Goal: Task Accomplishment & Management: Manage account settings

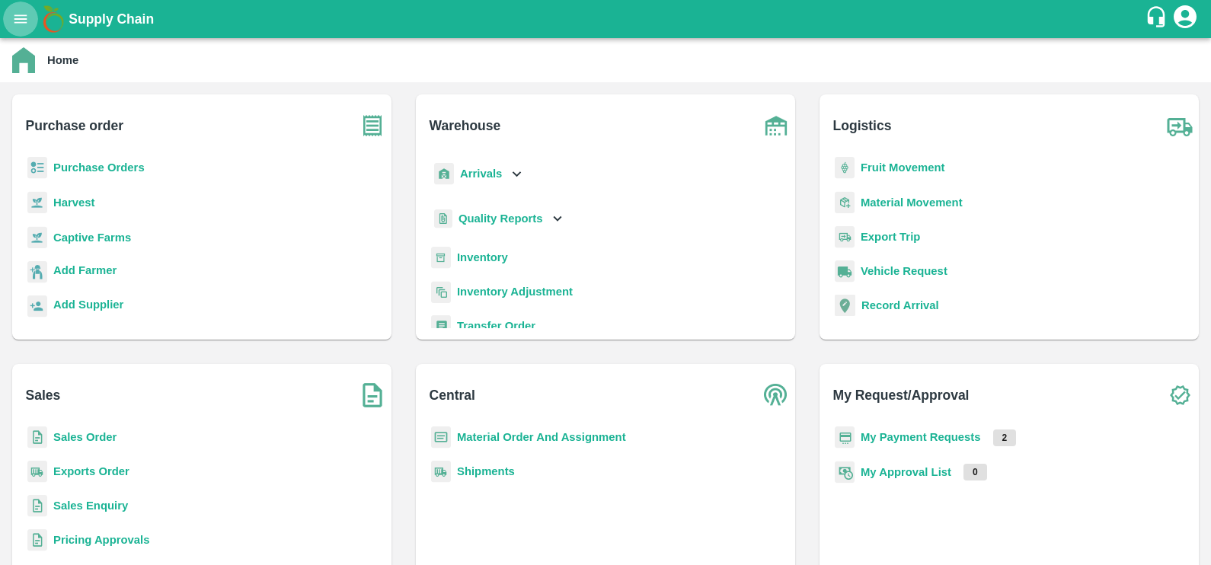
click at [21, 23] on icon "open drawer" at bounding box center [20, 19] width 17 height 17
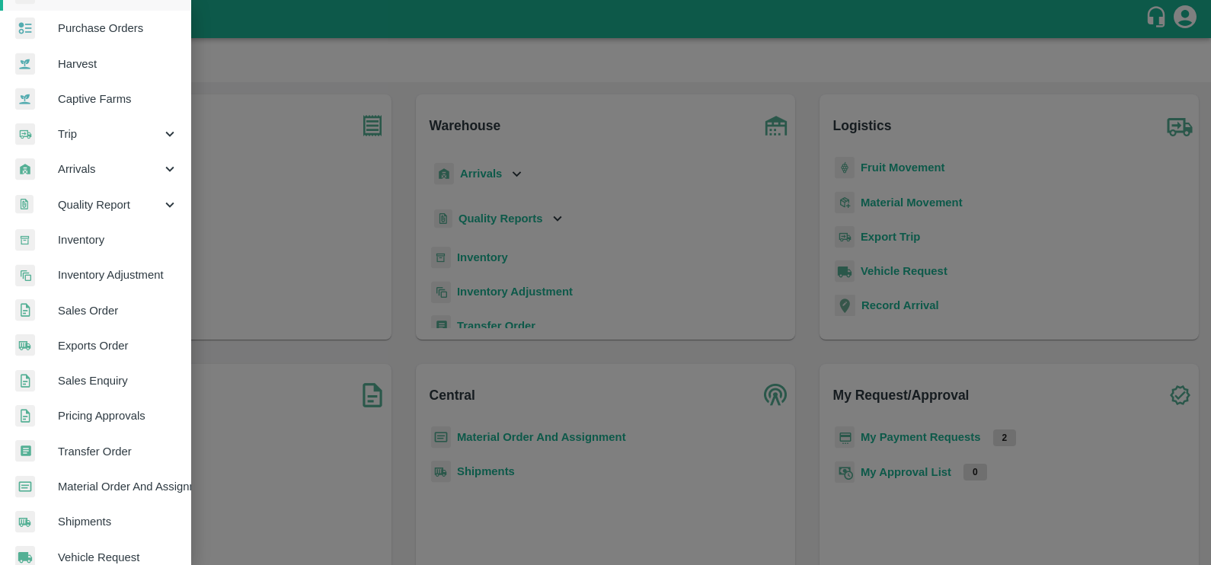
scroll to position [107, 0]
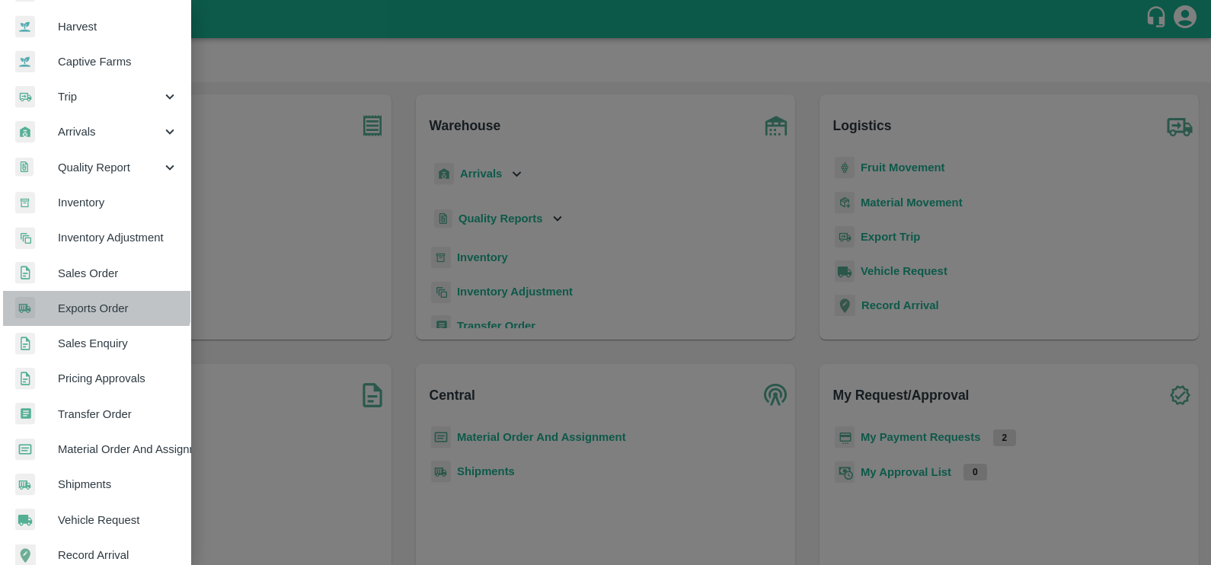
click at [91, 300] on span "Exports Order" at bounding box center [118, 308] width 120 height 17
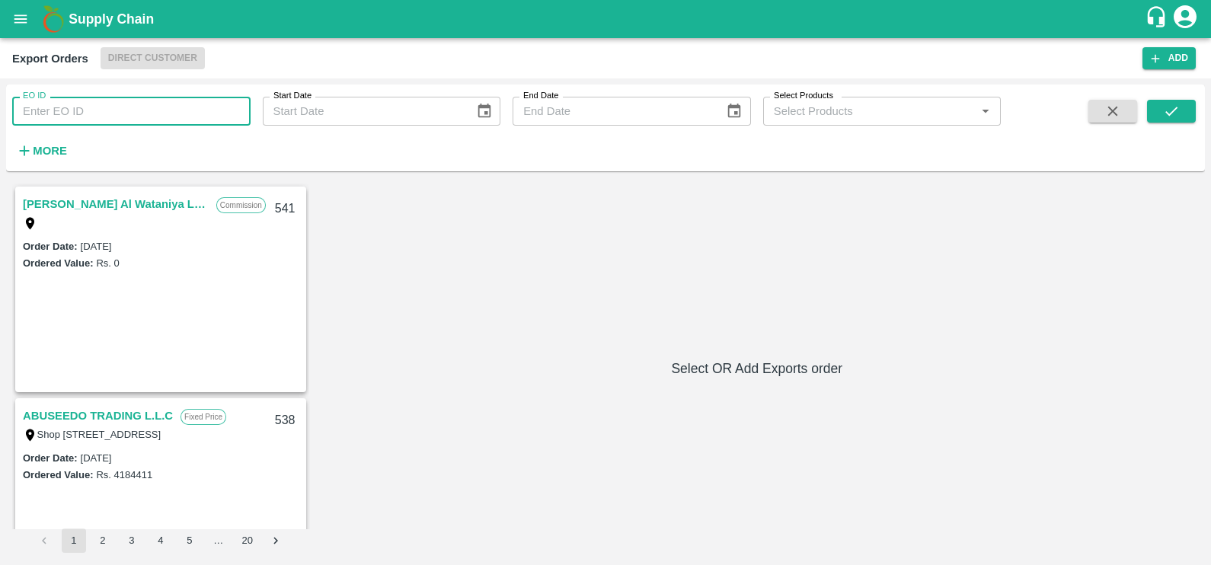
click at [64, 119] on input "EO ID" at bounding box center [131, 111] width 238 height 29
paste input "388"
type input "388"
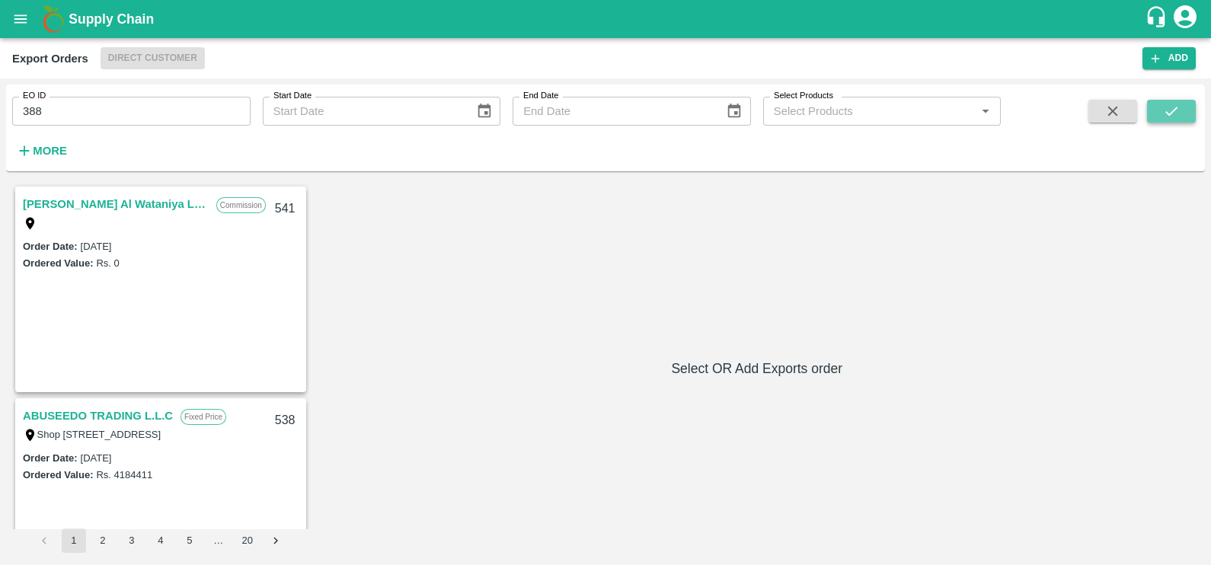
click at [1183, 110] on button "submit" at bounding box center [1171, 111] width 49 height 23
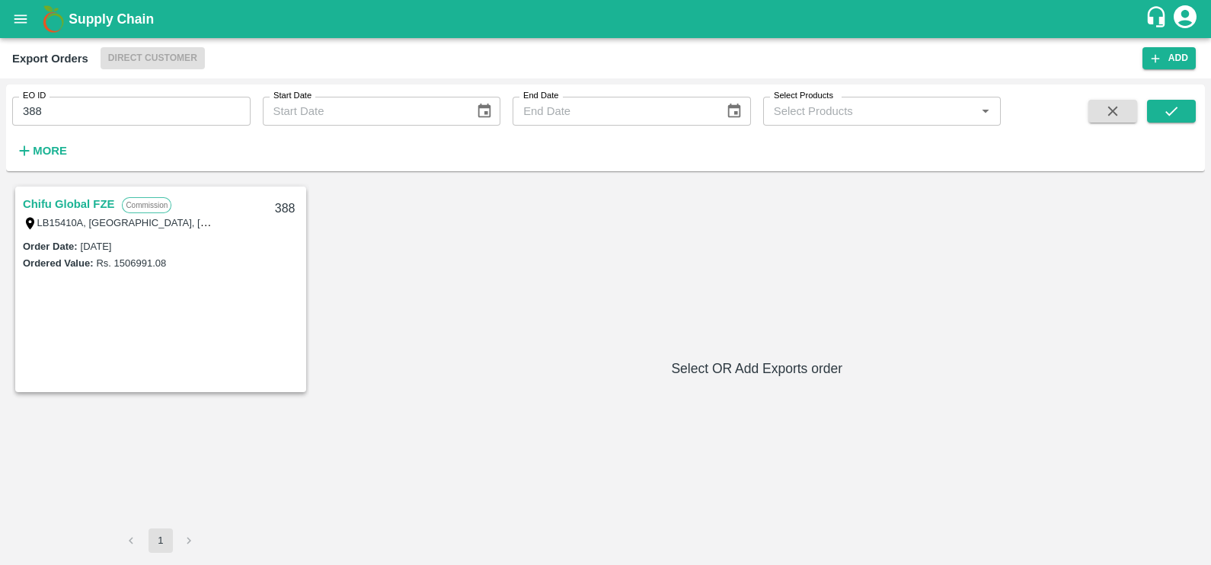
click at [64, 202] on link "Chifu Global FZE" at bounding box center [68, 204] width 91 height 20
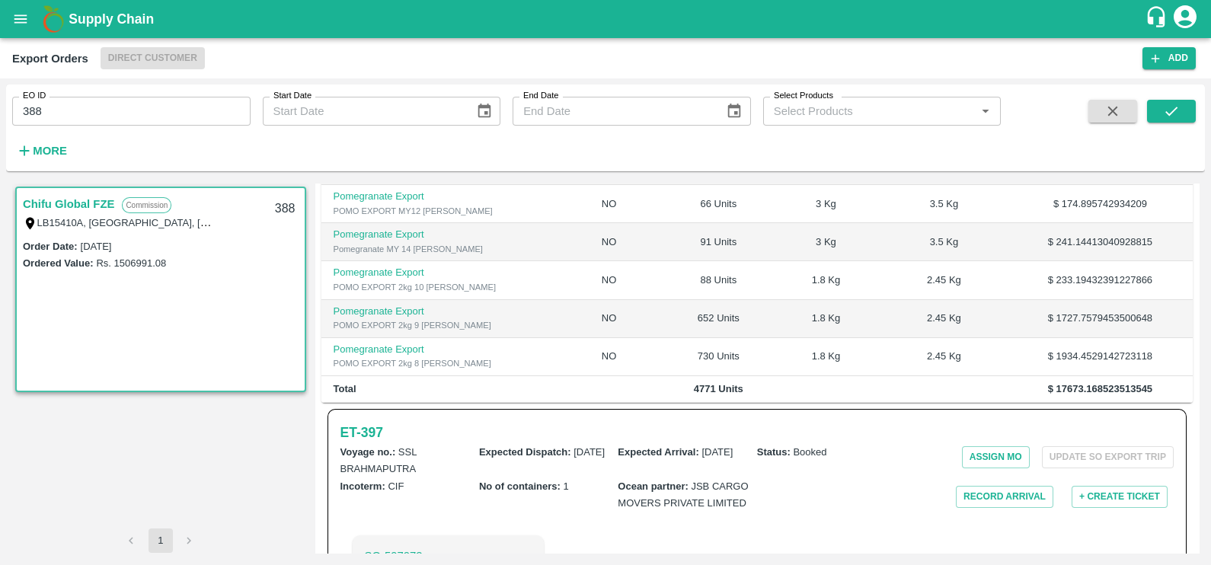
scroll to position [507, 0]
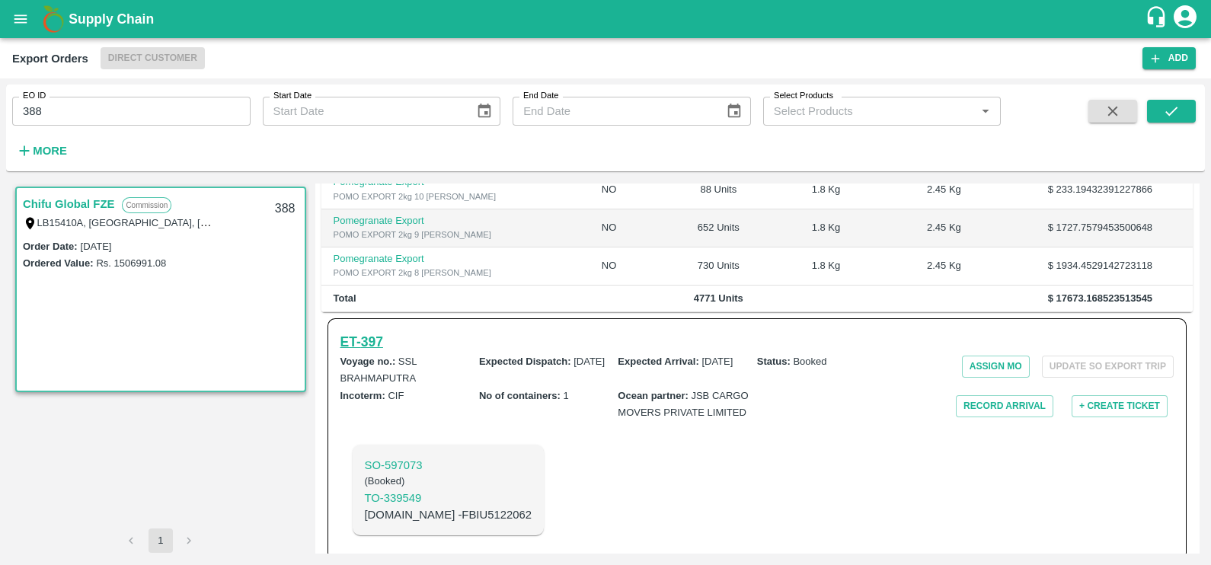
click at [375, 331] on h6 "ET- 397" at bounding box center [361, 341] width 43 height 21
click at [20, 16] on icon "open drawer" at bounding box center [20, 19] width 17 height 17
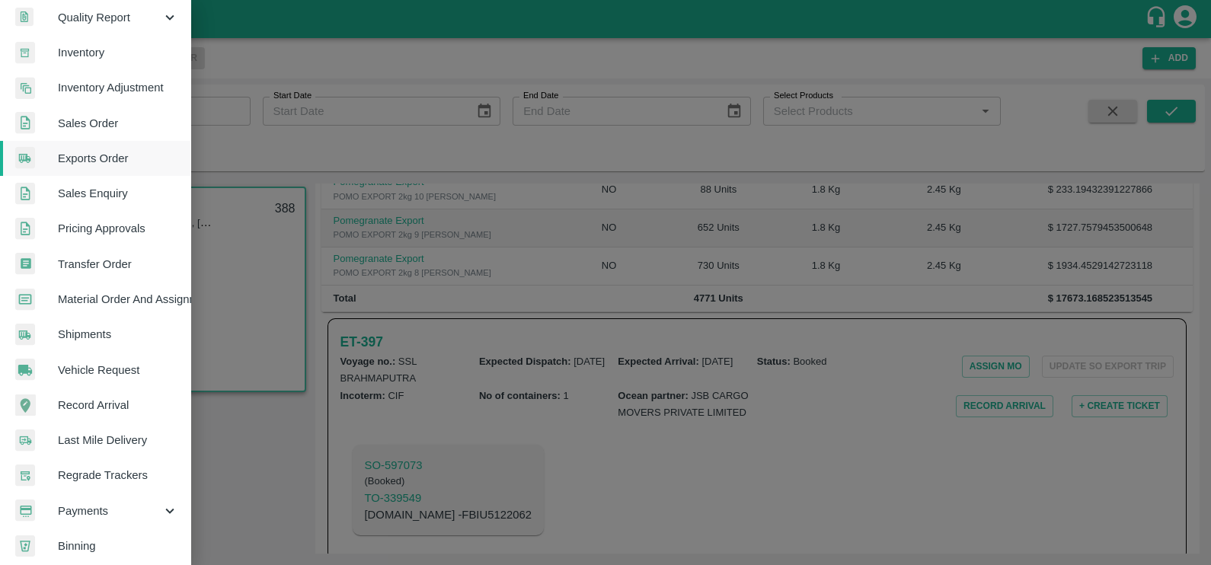
scroll to position [301, 0]
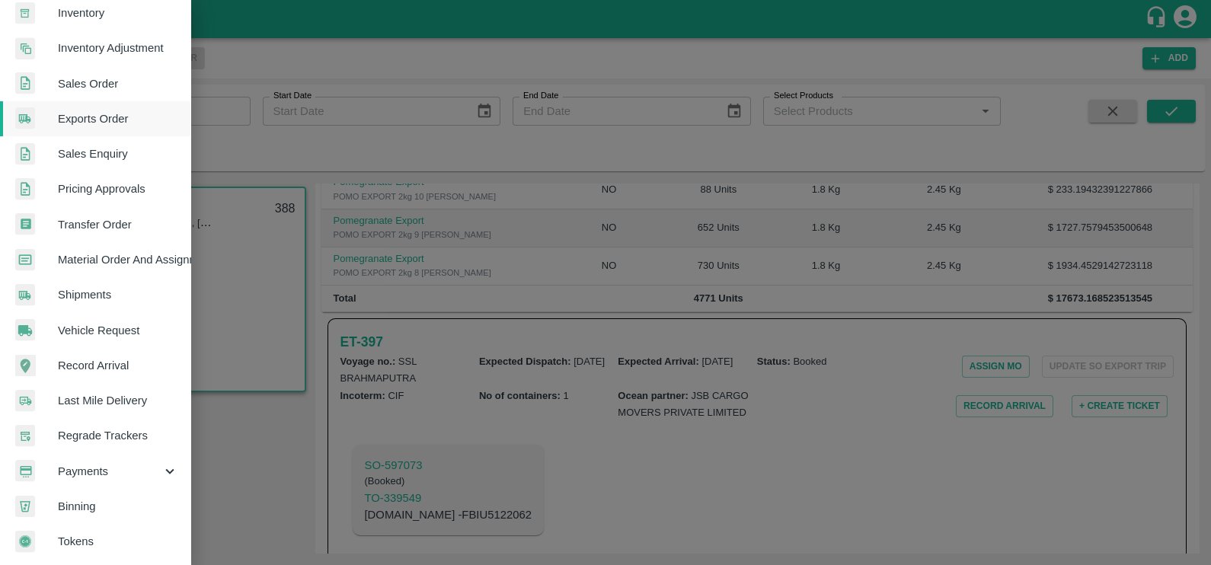
click at [127, 456] on div "Payments" at bounding box center [95, 471] width 190 height 35
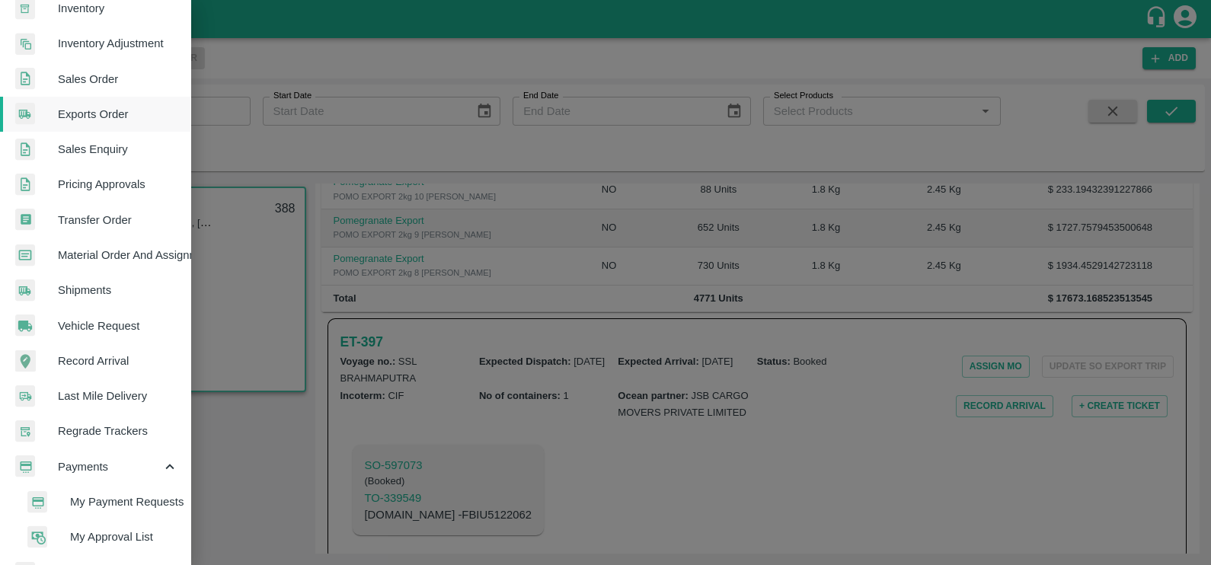
click at [124, 497] on span "My Payment Requests" at bounding box center [124, 501] width 108 height 17
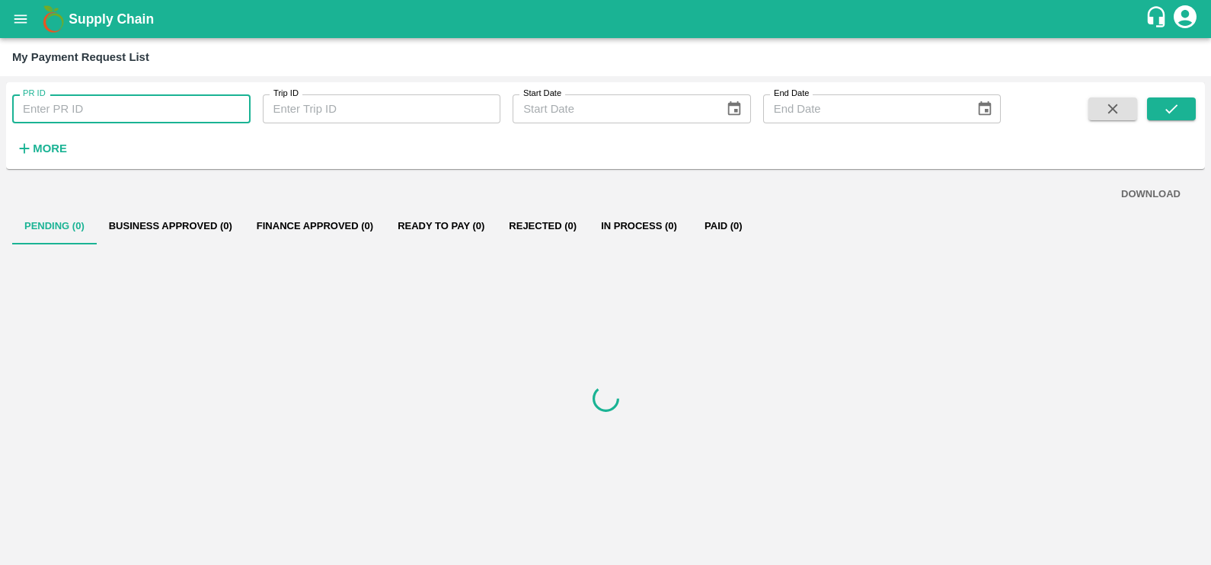
click at [107, 120] on input "PR ID" at bounding box center [131, 108] width 238 height 29
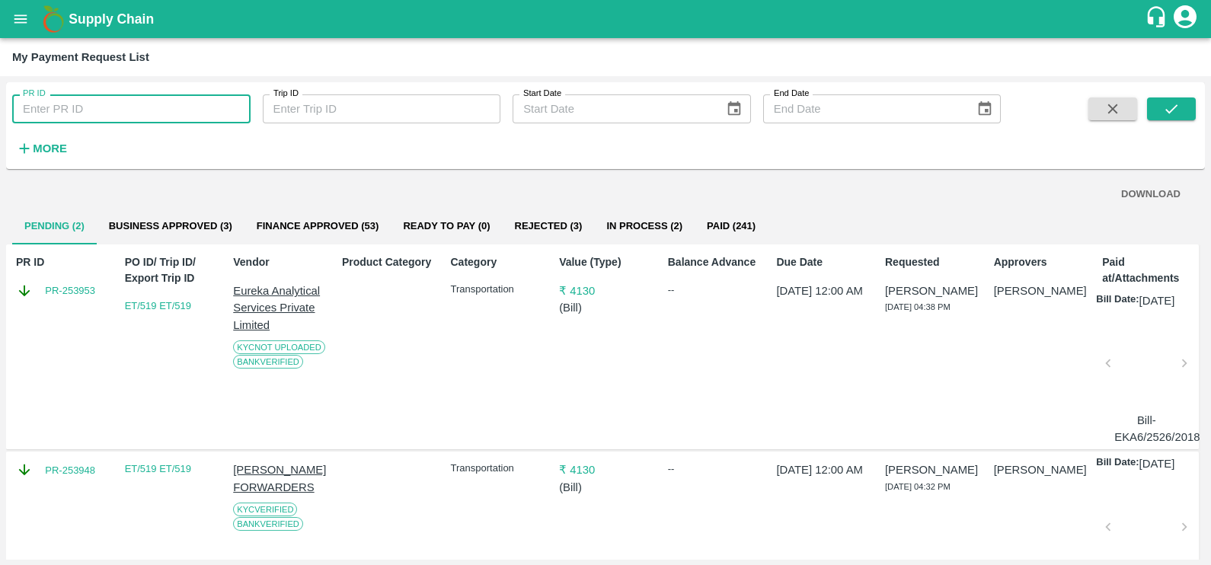
paste input "236844"
type input "236844"
click at [1156, 107] on button "submit" at bounding box center [1171, 108] width 49 height 23
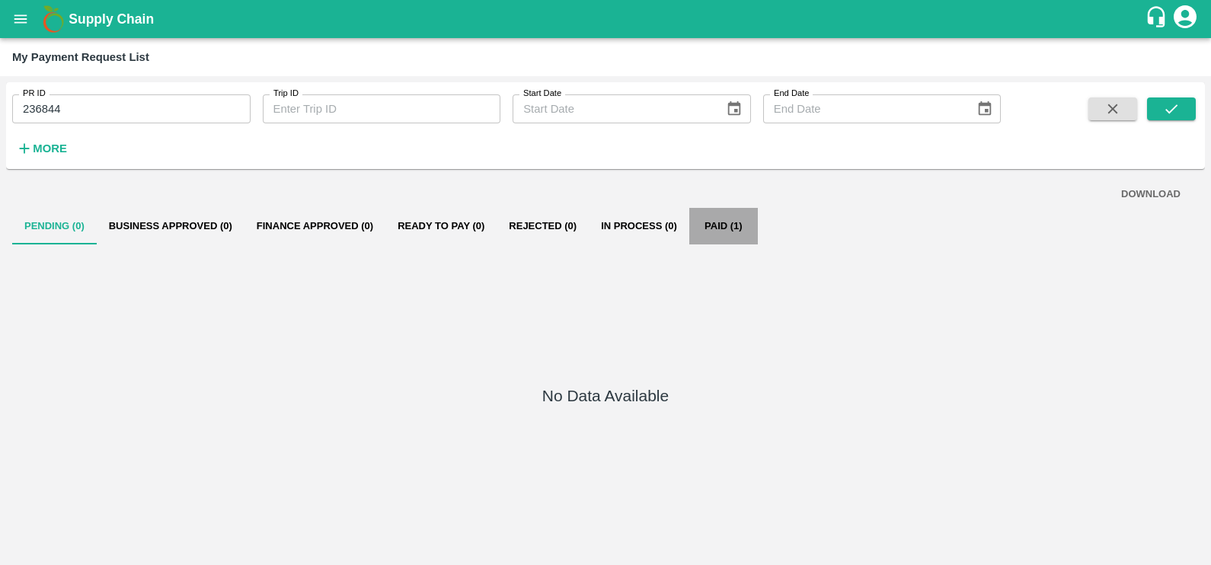
click at [722, 231] on button "Paid (1)" at bounding box center [723, 226] width 69 height 37
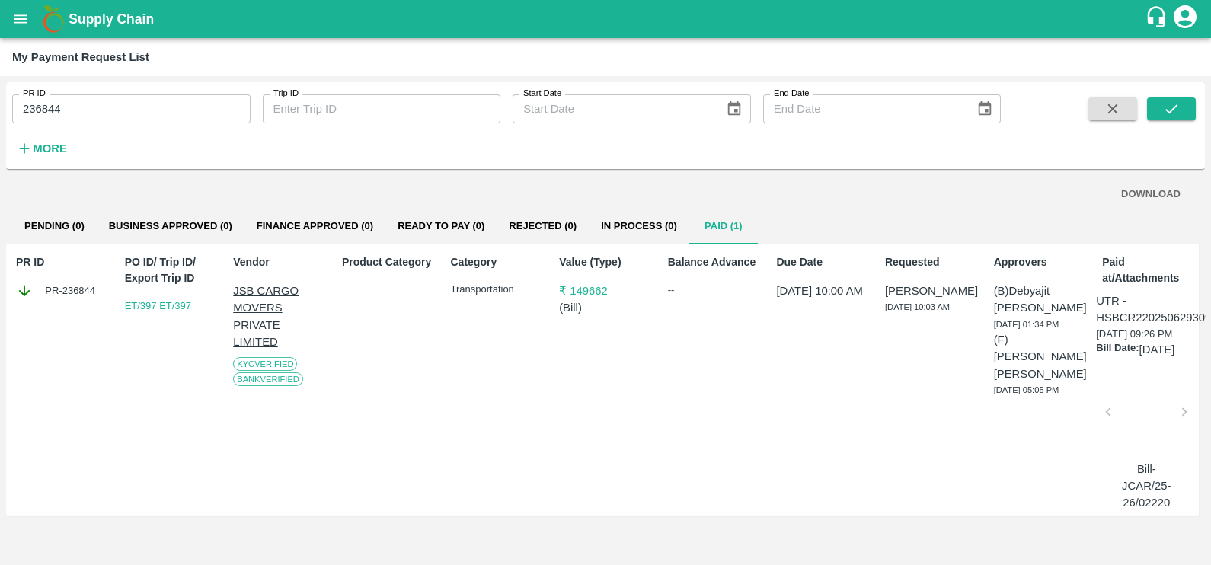
click at [1154, 433] on div at bounding box center [1146, 416] width 64 height 81
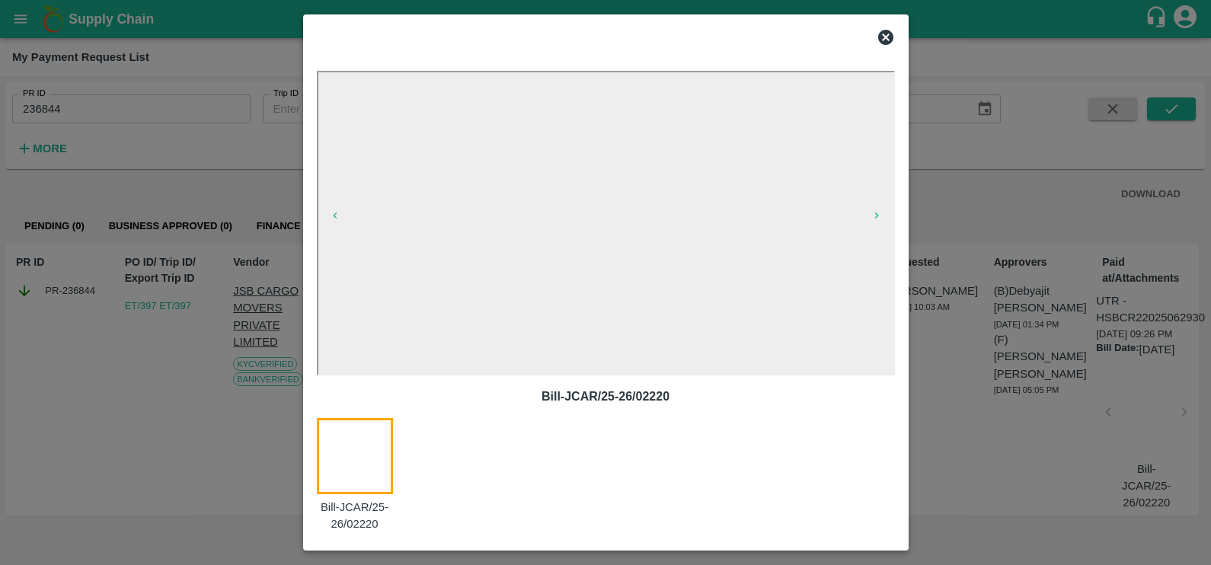
click at [890, 38] on icon at bounding box center [885, 37] width 15 height 15
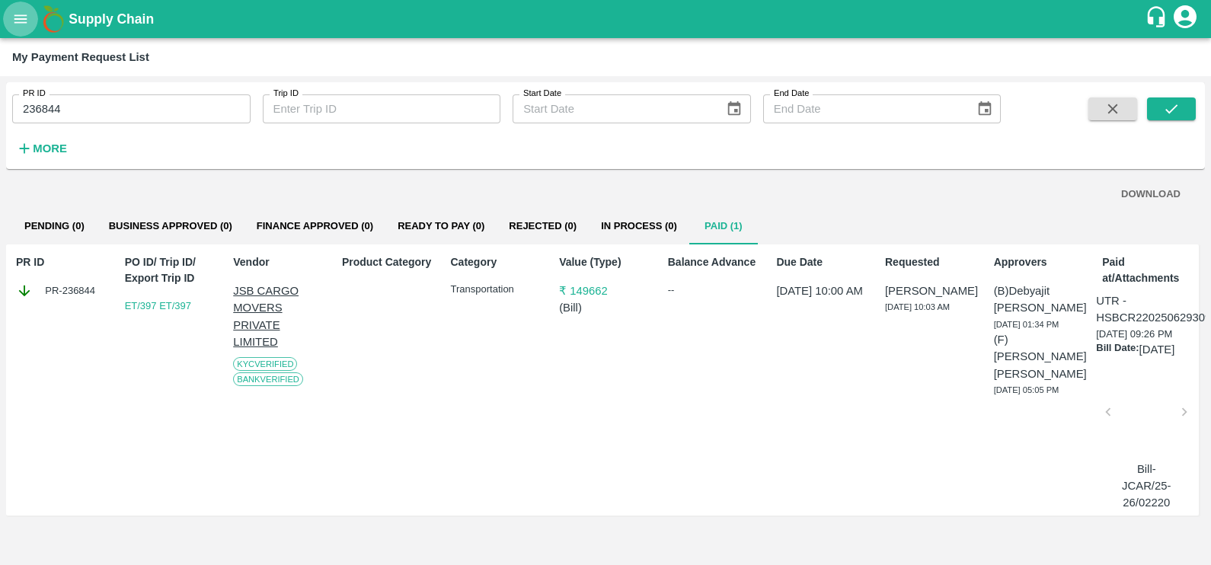
click at [18, 19] on icon "open drawer" at bounding box center [20, 18] width 13 height 8
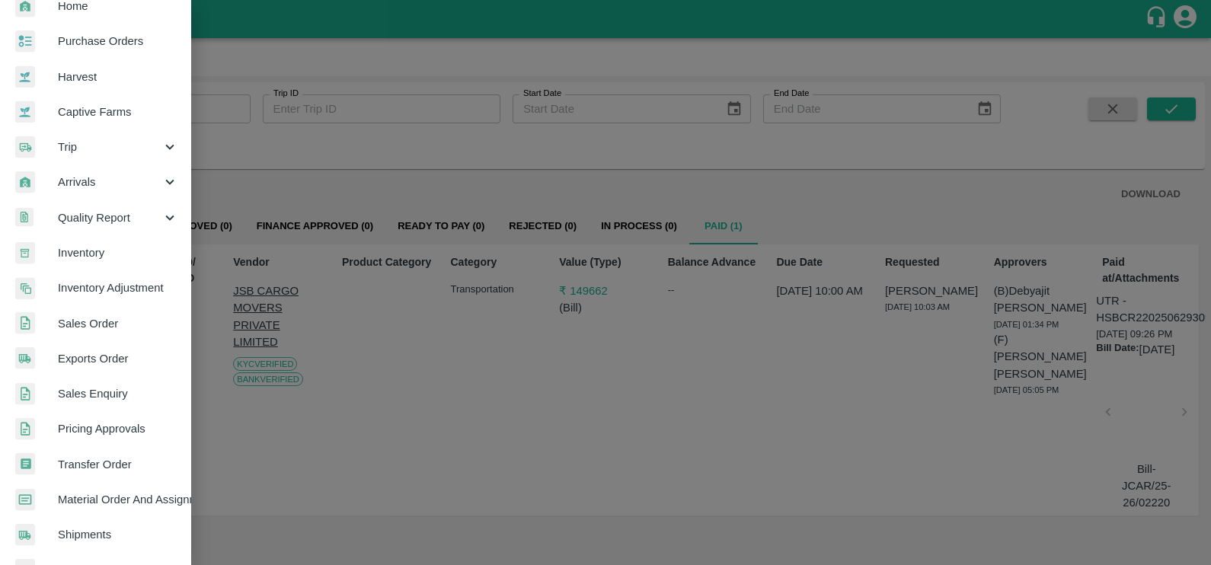
scroll to position [61, 0]
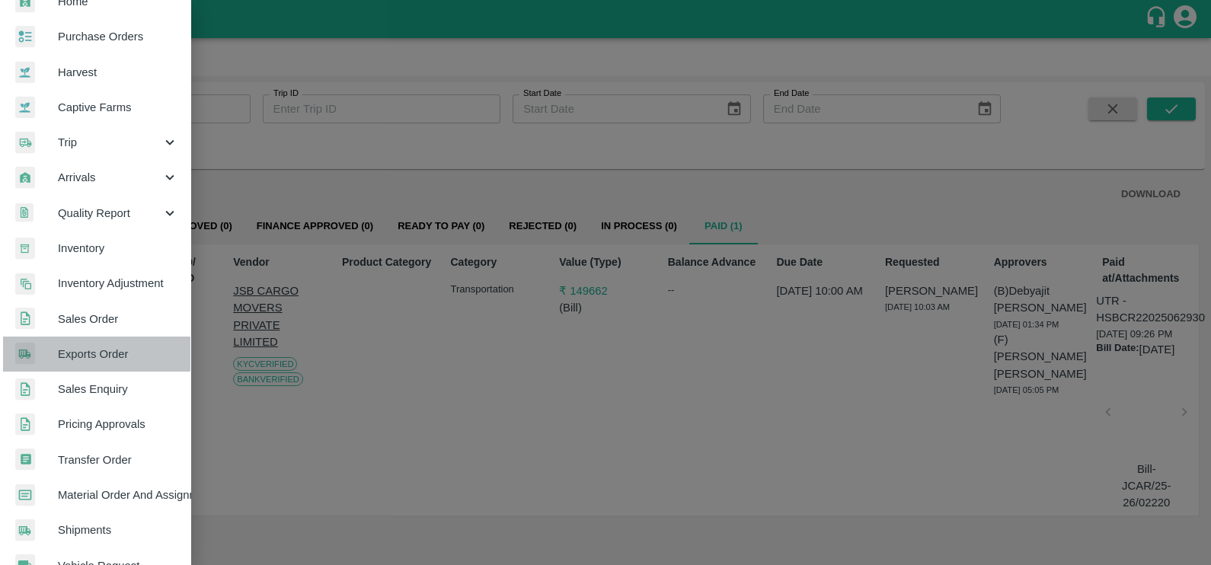
click at [95, 352] on span "Exports Order" at bounding box center [118, 354] width 120 height 17
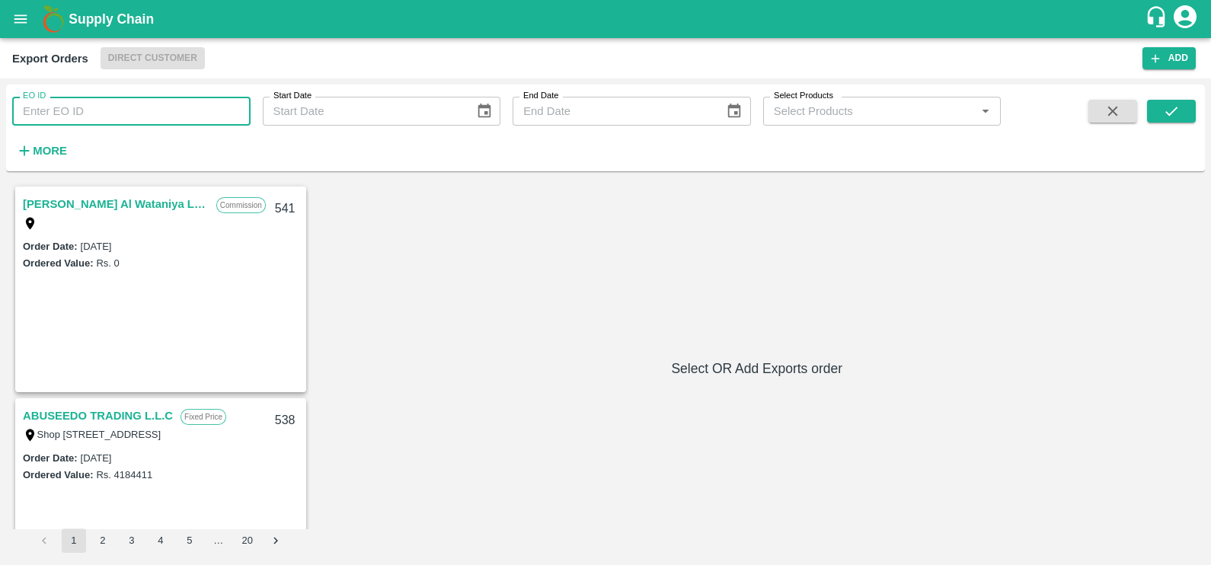
click at [146, 110] on input "EO ID" at bounding box center [131, 111] width 238 height 29
click at [181, 125] on input "EO ID" at bounding box center [131, 111] width 238 height 29
paste input "388"
type input "388"
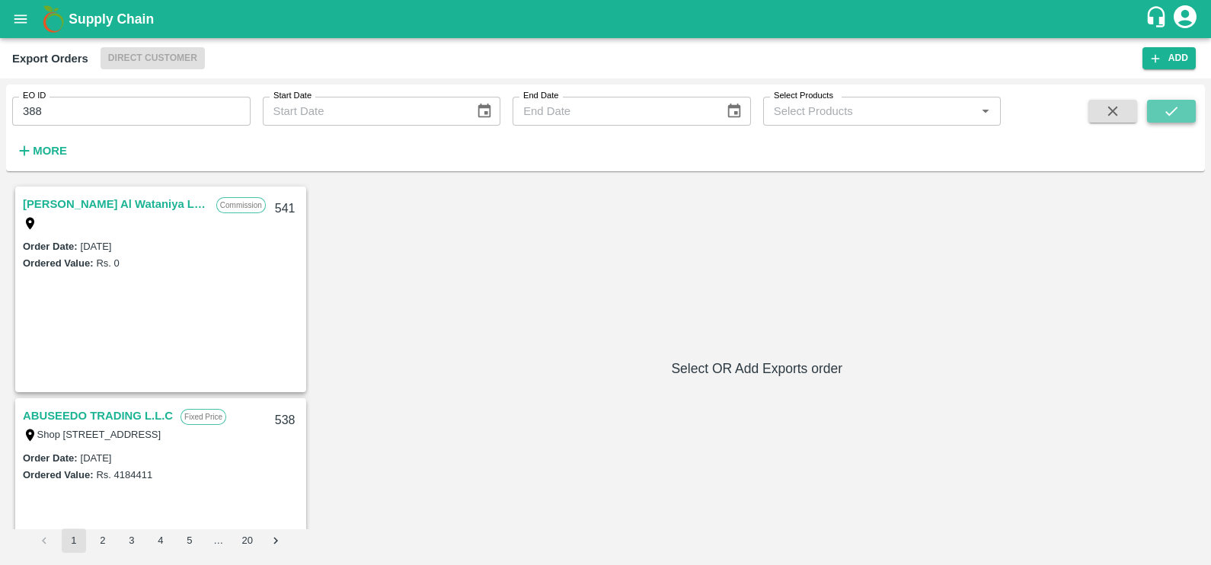
click at [1188, 107] on button "submit" at bounding box center [1171, 111] width 49 height 23
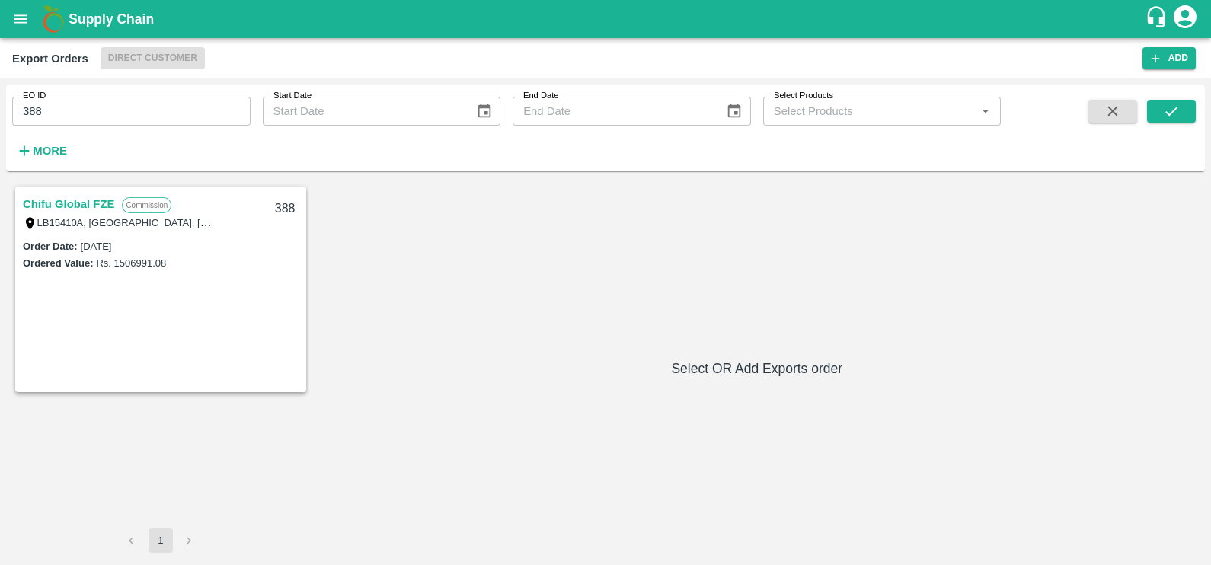
click at [57, 200] on link "Chifu Global FZE" at bounding box center [68, 204] width 91 height 20
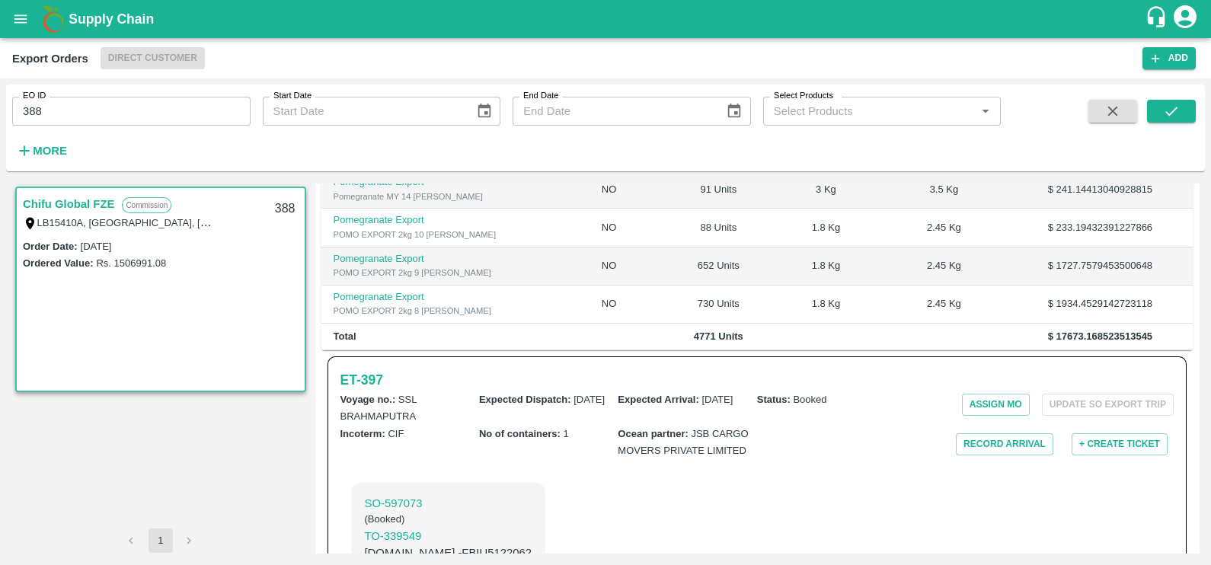
scroll to position [507, 0]
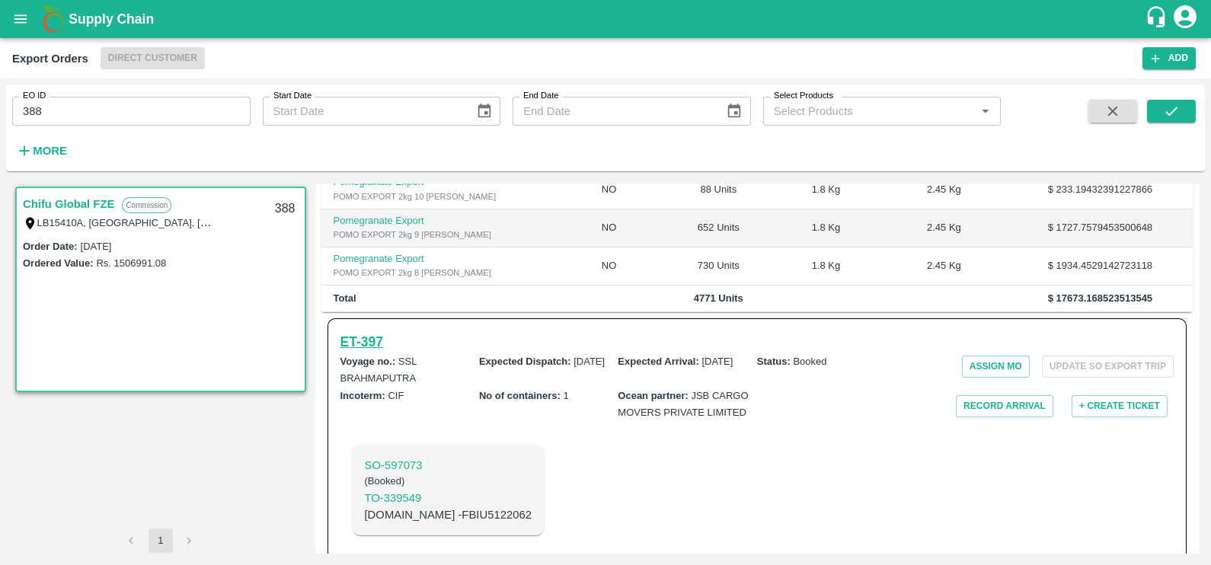
click at [375, 331] on h6 "ET- 397" at bounding box center [361, 341] width 43 height 21
click at [369, 331] on h6 "ET- 397" at bounding box center [361, 341] width 43 height 21
click at [366, 331] on h6 "ET- 397" at bounding box center [361, 341] width 43 height 21
click at [19, 23] on icon "open drawer" at bounding box center [20, 19] width 17 height 17
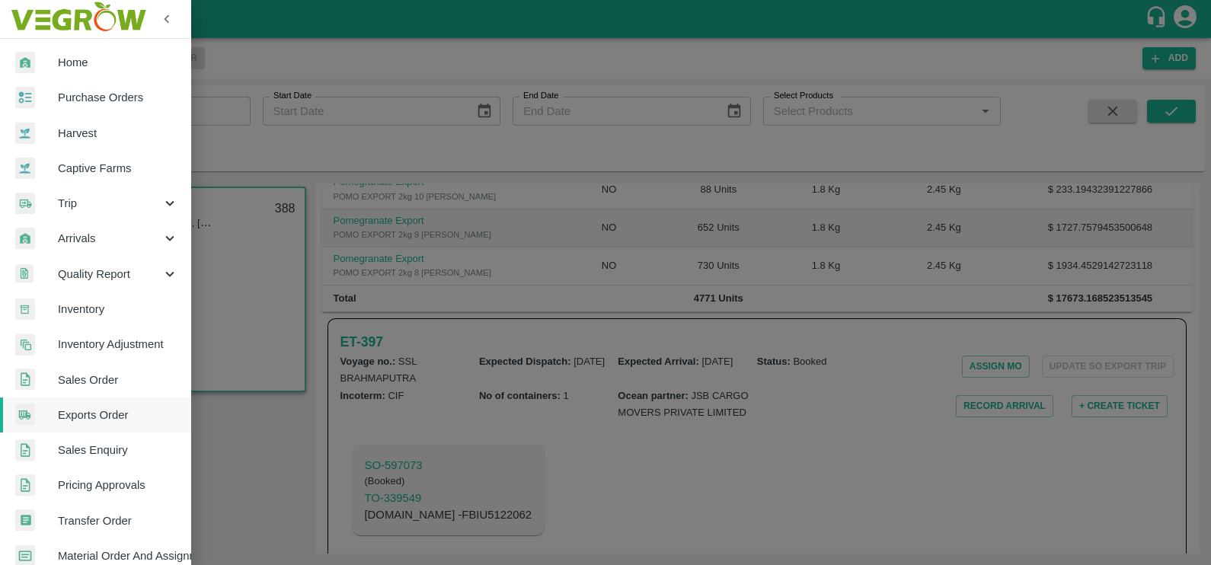
click at [515, 112] on div at bounding box center [605, 282] width 1211 height 565
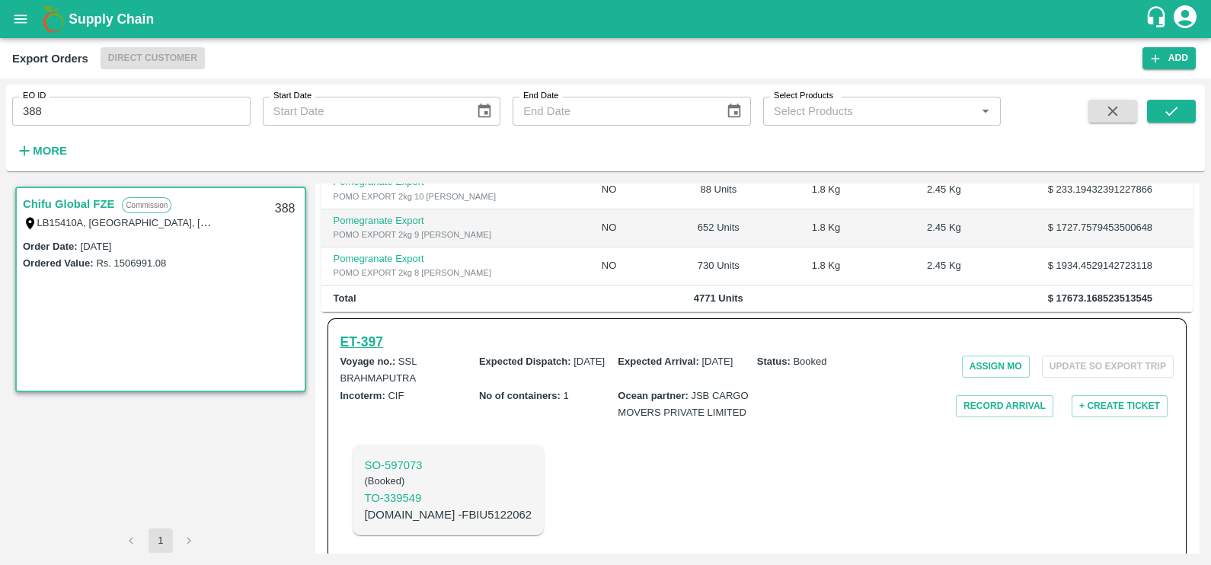
click at [369, 331] on h6 "ET- 397" at bounding box center [361, 341] width 43 height 21
click at [103, 105] on input "388" at bounding box center [131, 111] width 238 height 29
type input "3"
click at [1178, 119] on icon "submit" at bounding box center [1171, 111] width 17 height 17
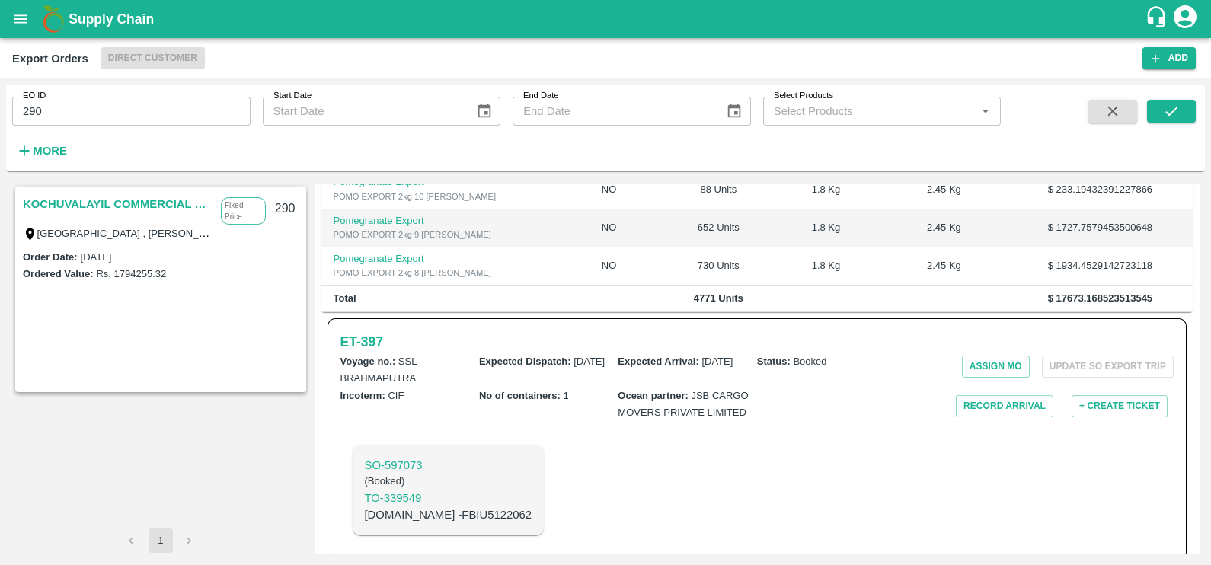
click at [154, 203] on link "KOCHUVALAYIL COMMERCIAL CENTRE LLC" at bounding box center [118, 204] width 190 height 20
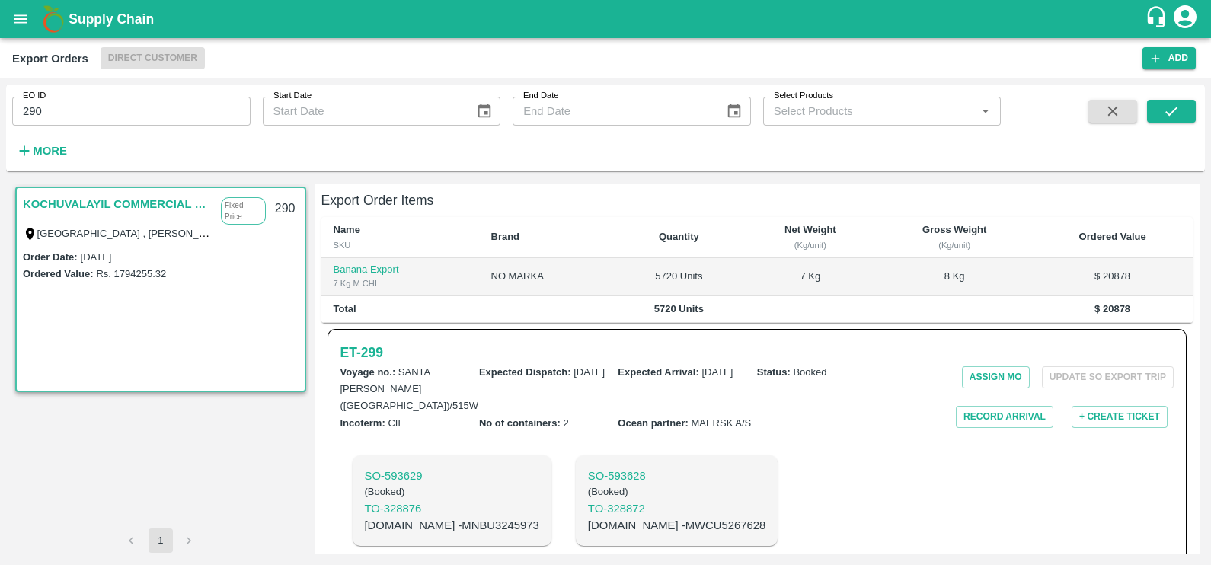
scroll to position [322, 0]
click at [366, 343] on h6 "ET- 299" at bounding box center [361, 353] width 43 height 21
click at [76, 101] on input "290" at bounding box center [131, 111] width 238 height 29
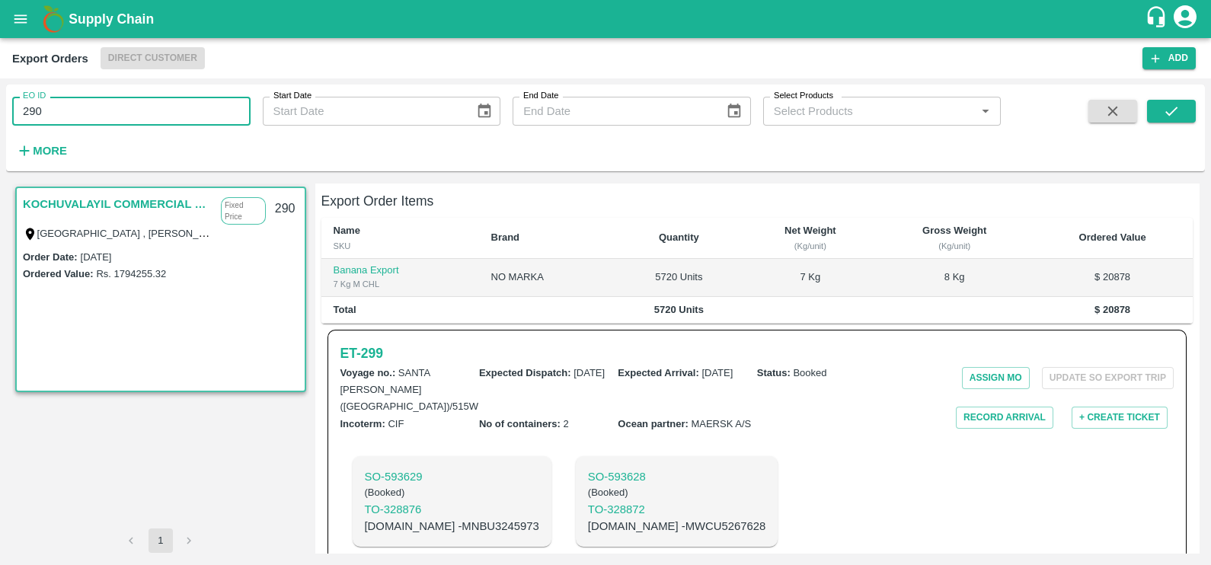
paste input "text"
type input "283"
click at [1183, 122] on button "submit" at bounding box center [1171, 111] width 49 height 23
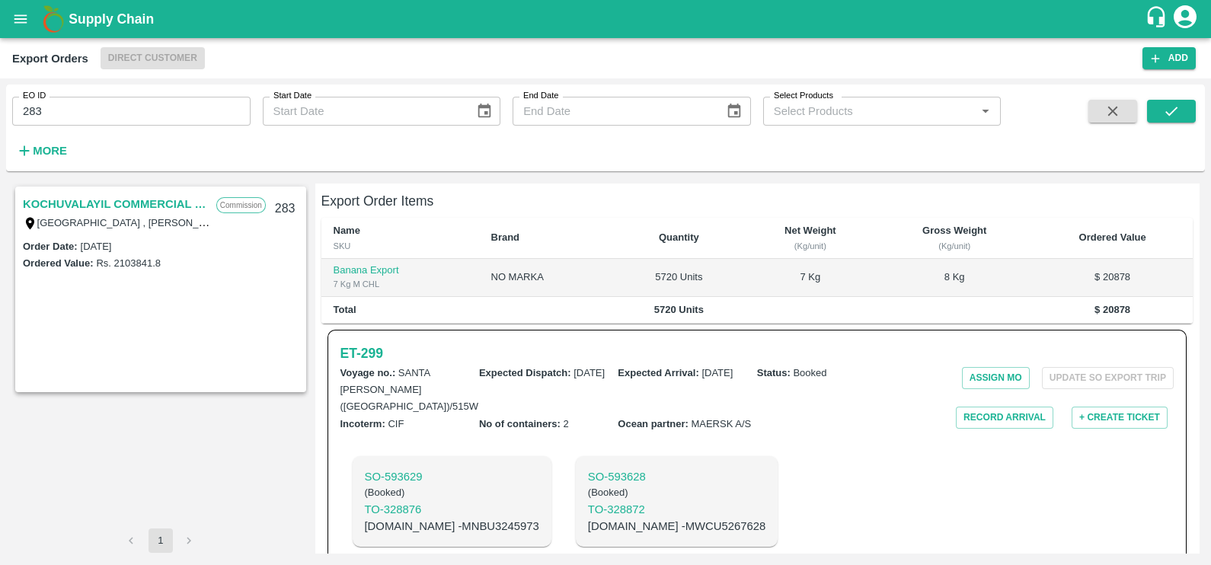
click at [110, 202] on link "KOCHUVALAYIL COMMERCIAL CENTRE LLC" at bounding box center [116, 204] width 186 height 20
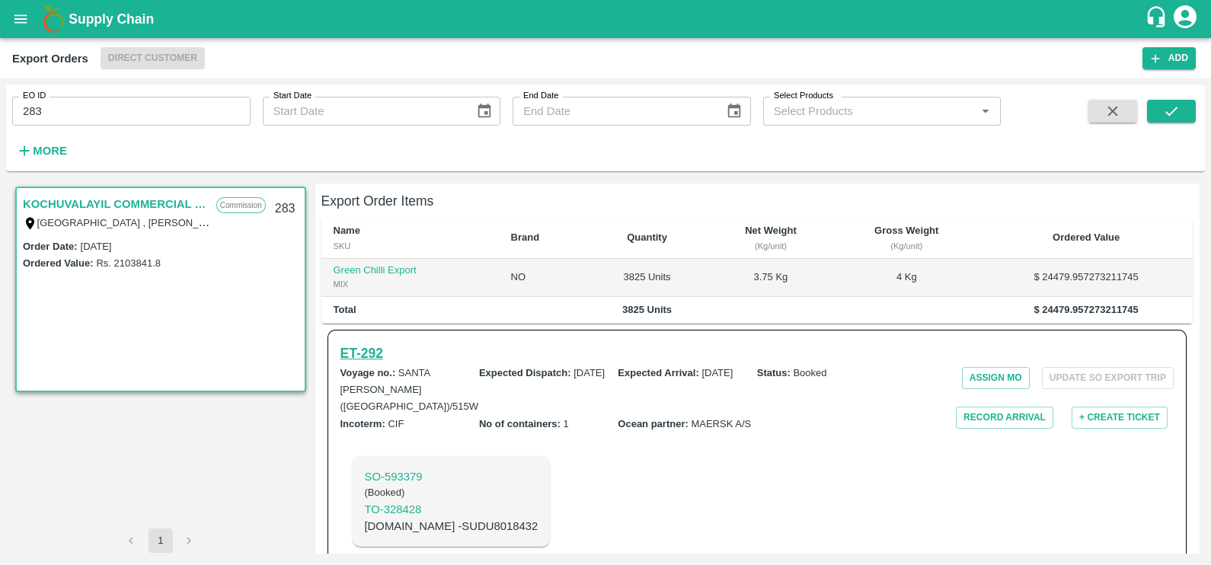
click at [370, 343] on h6 "ET- 292" at bounding box center [361, 353] width 43 height 21
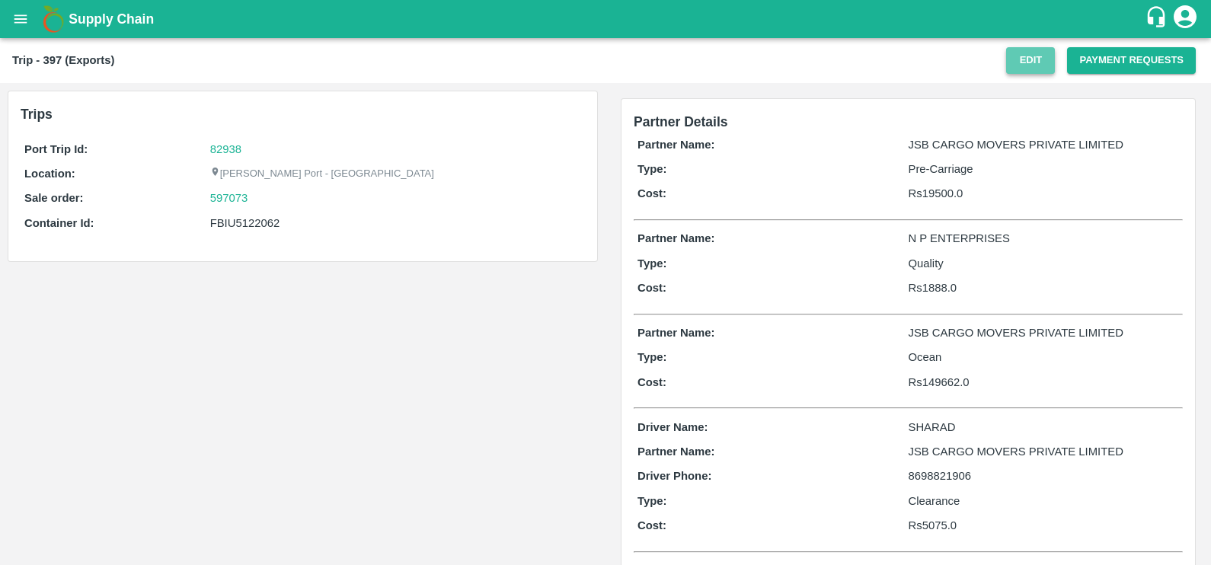
click at [1023, 59] on button "Edit" at bounding box center [1030, 60] width 49 height 27
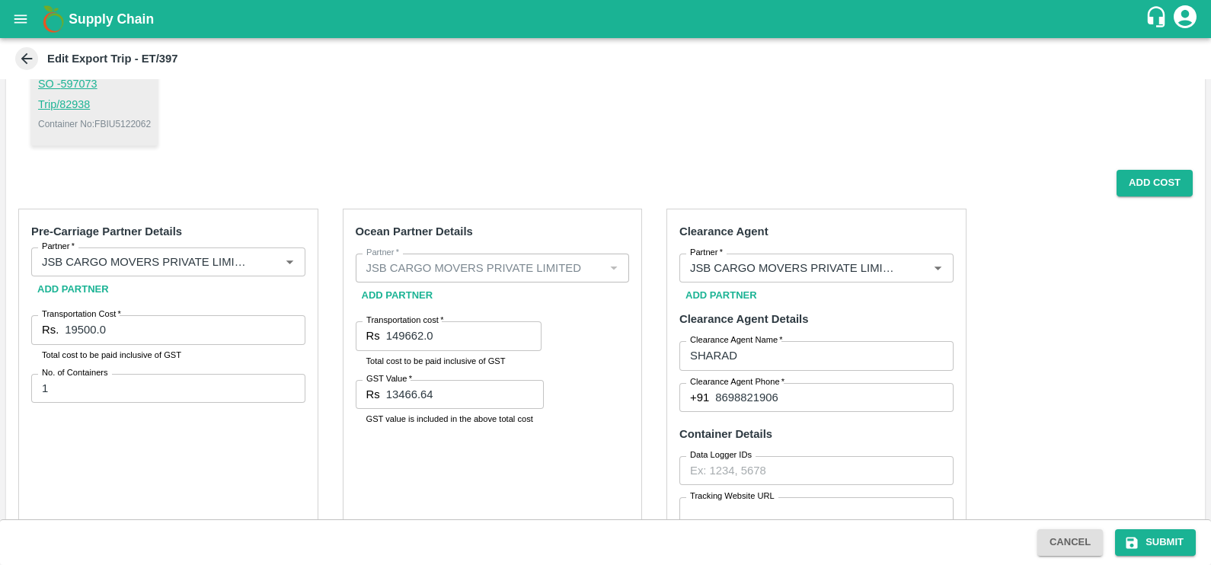
scroll to position [155, 0]
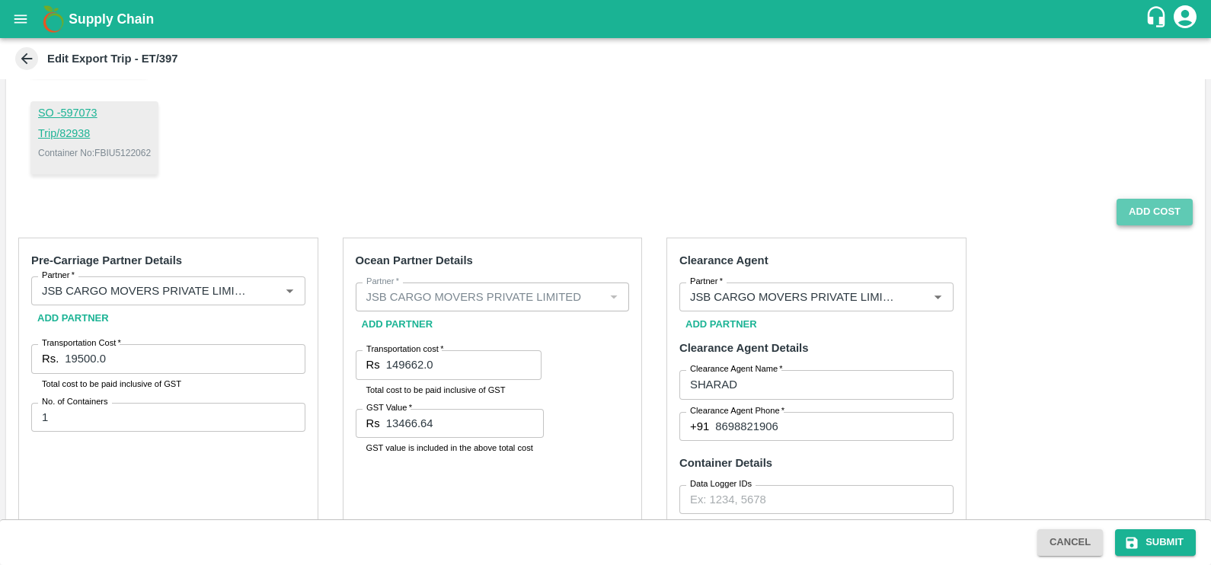
click at [1154, 209] on button "Add Cost" at bounding box center [1154, 212] width 76 height 27
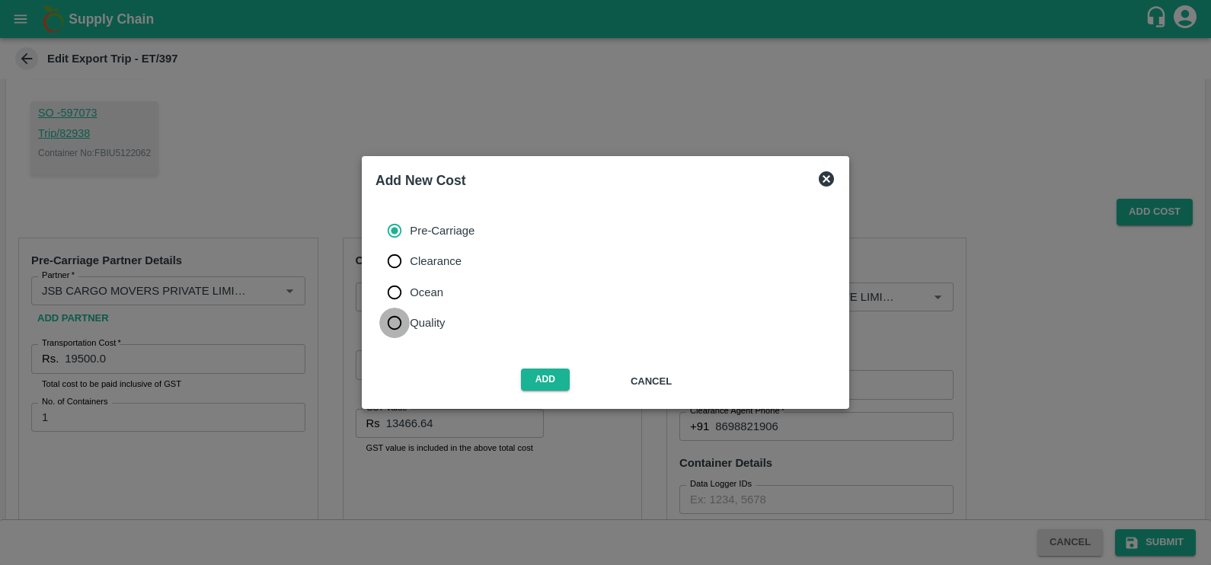
click at [404, 324] on input "Quality" at bounding box center [394, 323] width 30 height 30
radio input "true"
click at [535, 380] on button "Add" at bounding box center [545, 380] width 49 height 22
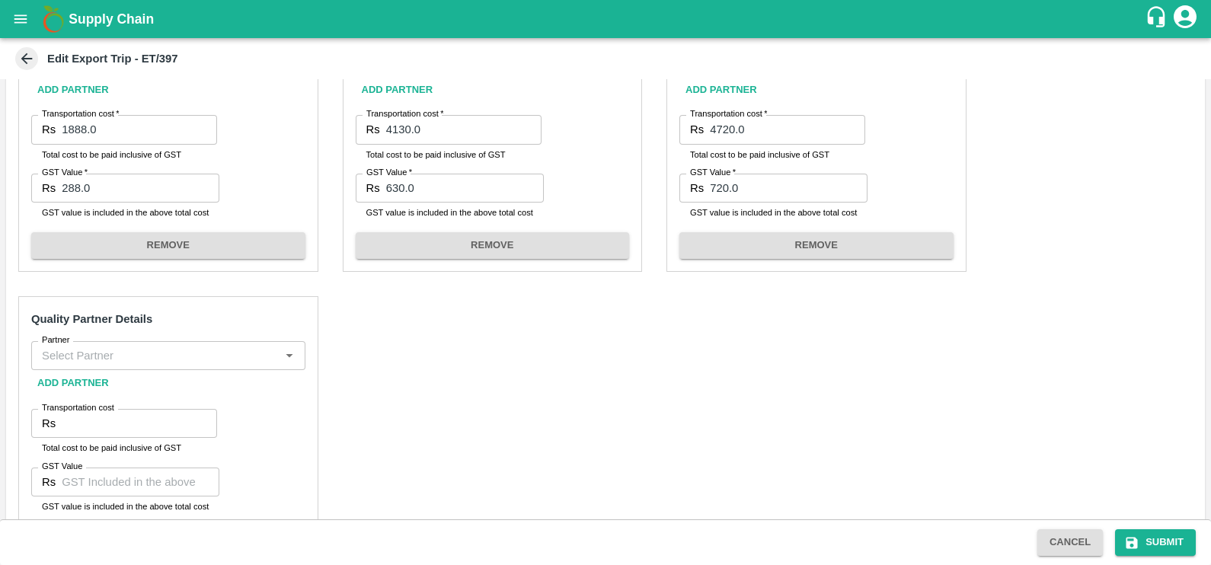
scroll to position [936, 0]
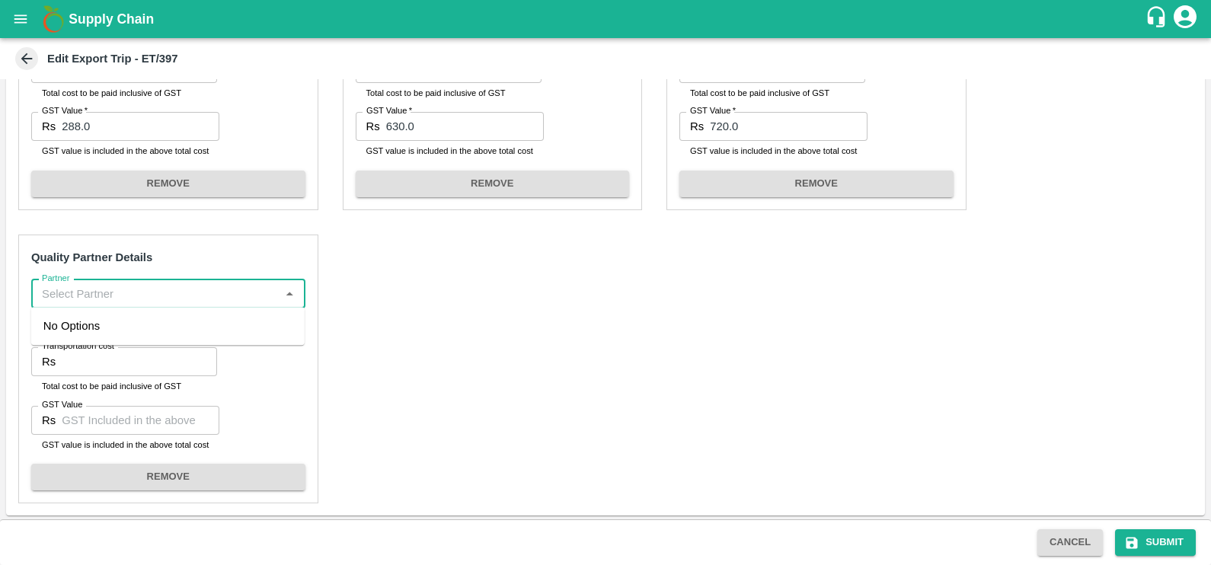
click at [78, 289] on input "Partner" at bounding box center [156, 294] width 240 height 20
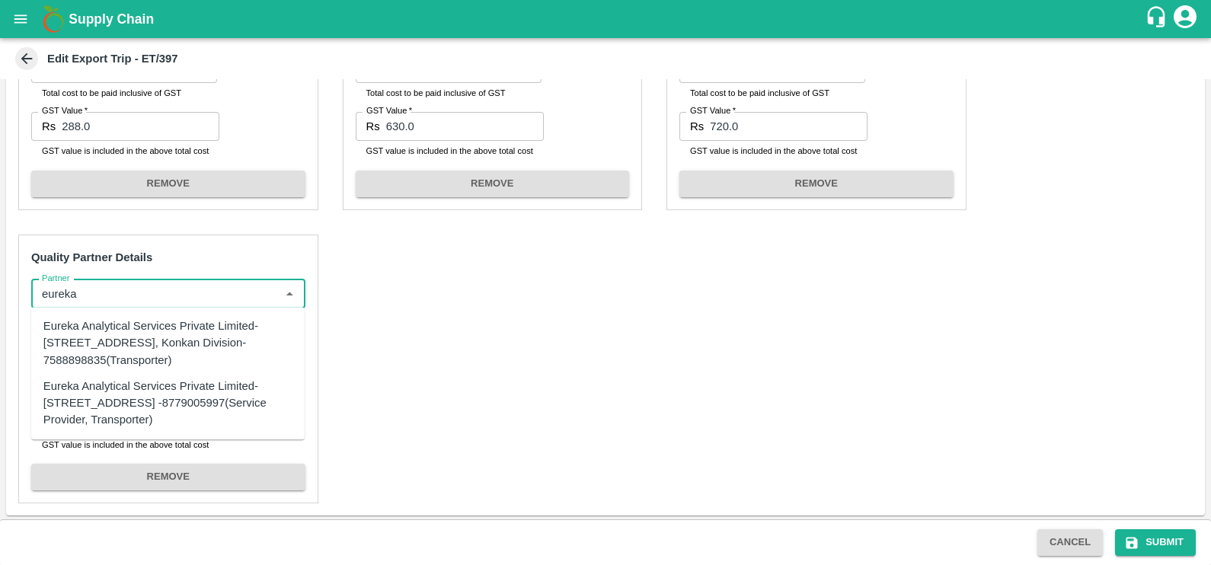
click at [108, 344] on div "Eureka Analytical Services Private Limited-Plot No. C-401, TTC Industrial Area,…" at bounding box center [167, 343] width 249 height 51
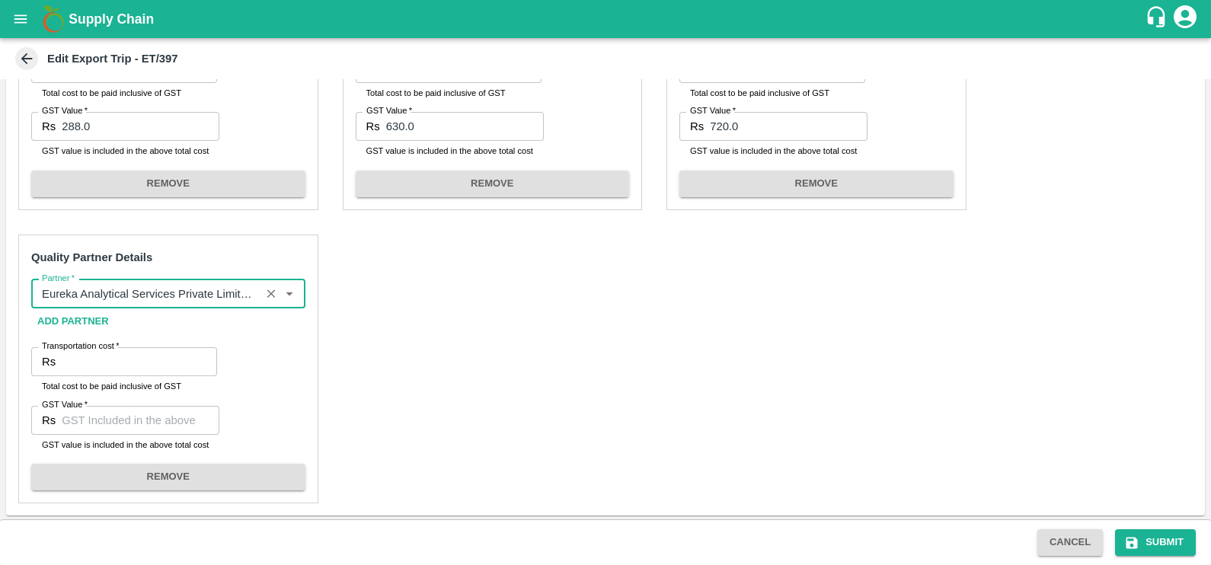
type input "Eureka Analytical Services Private Limited-Plot No. C-401, TTC Industrial Area,…"
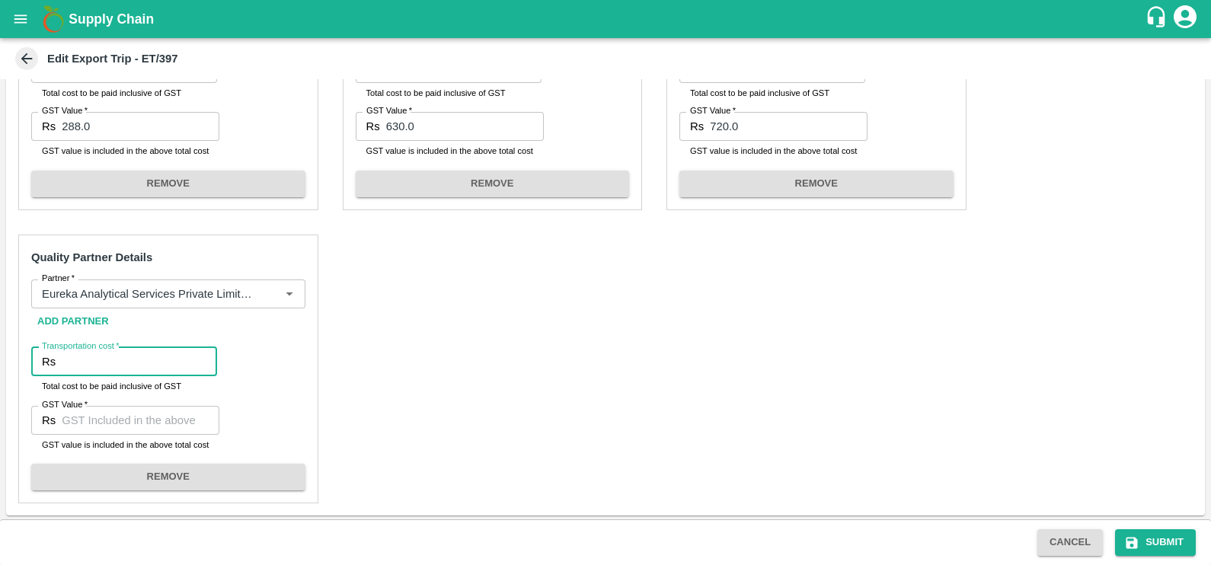
click at [115, 363] on input "Transportation cost   *" at bounding box center [139, 361] width 155 height 29
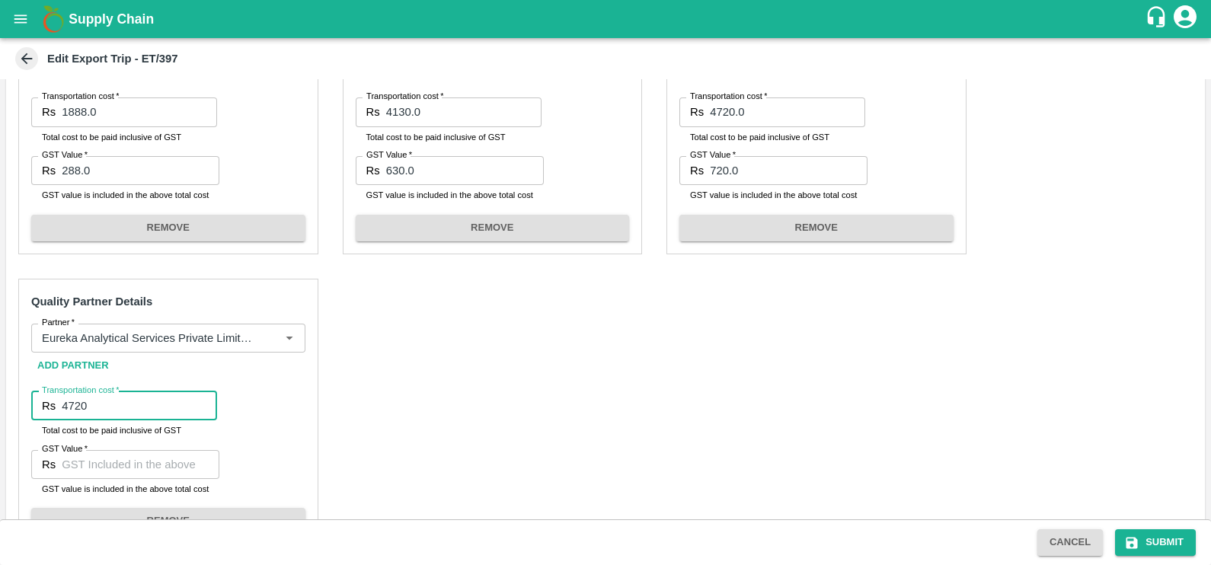
scroll to position [894, 0]
type input "4720"
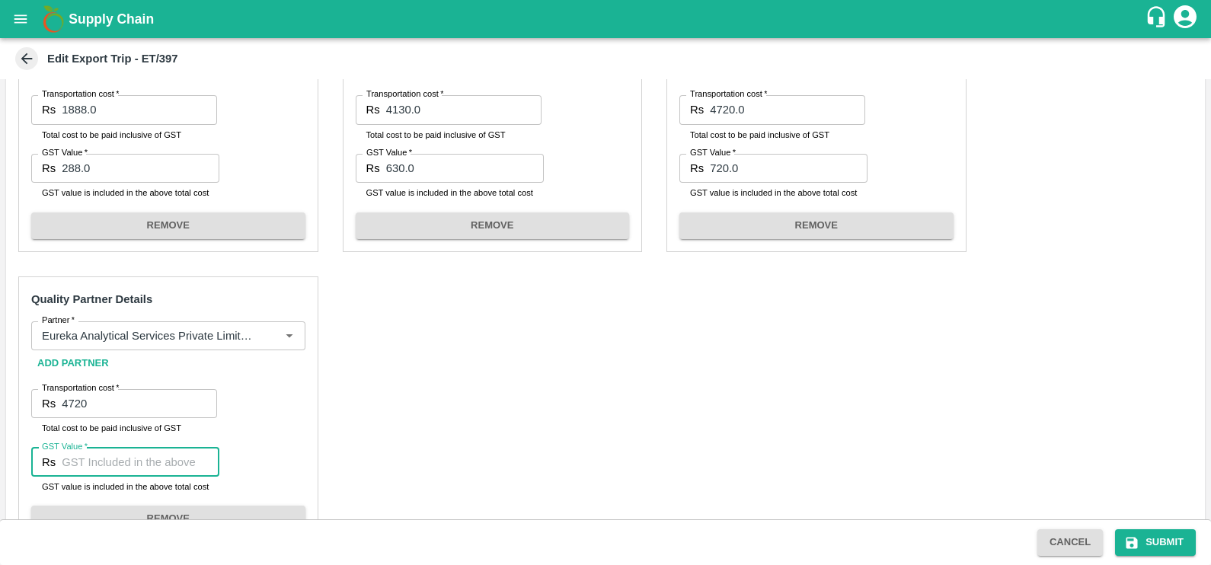
click at [140, 462] on input "GST Value   *" at bounding box center [141, 462] width 158 height 29
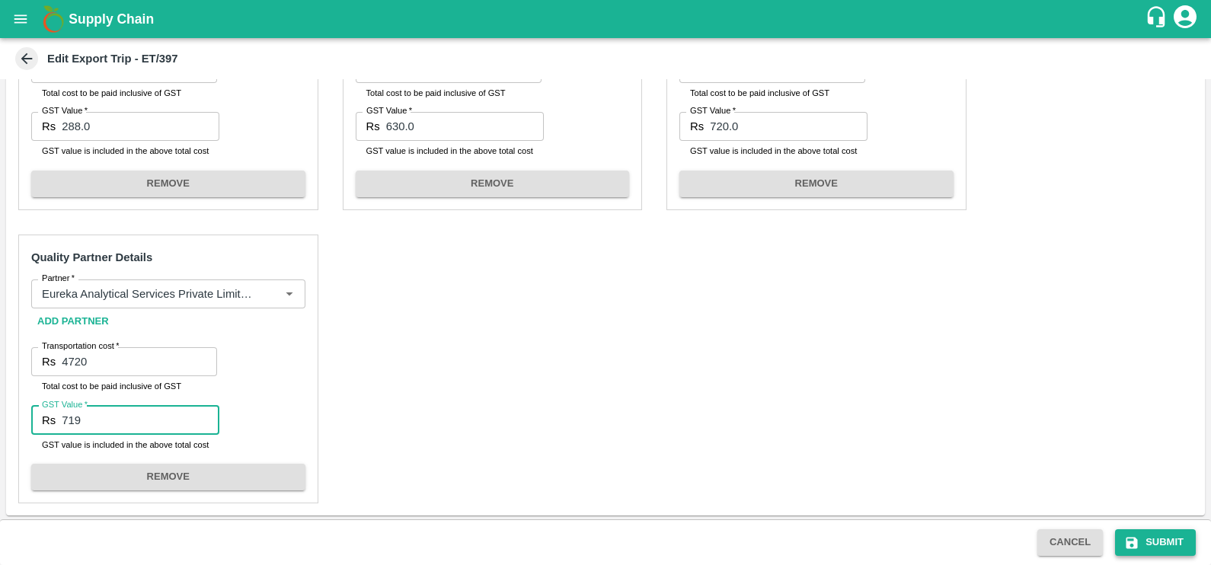
type input "719"
click at [1139, 552] on button "Submit" at bounding box center [1155, 542] width 81 height 27
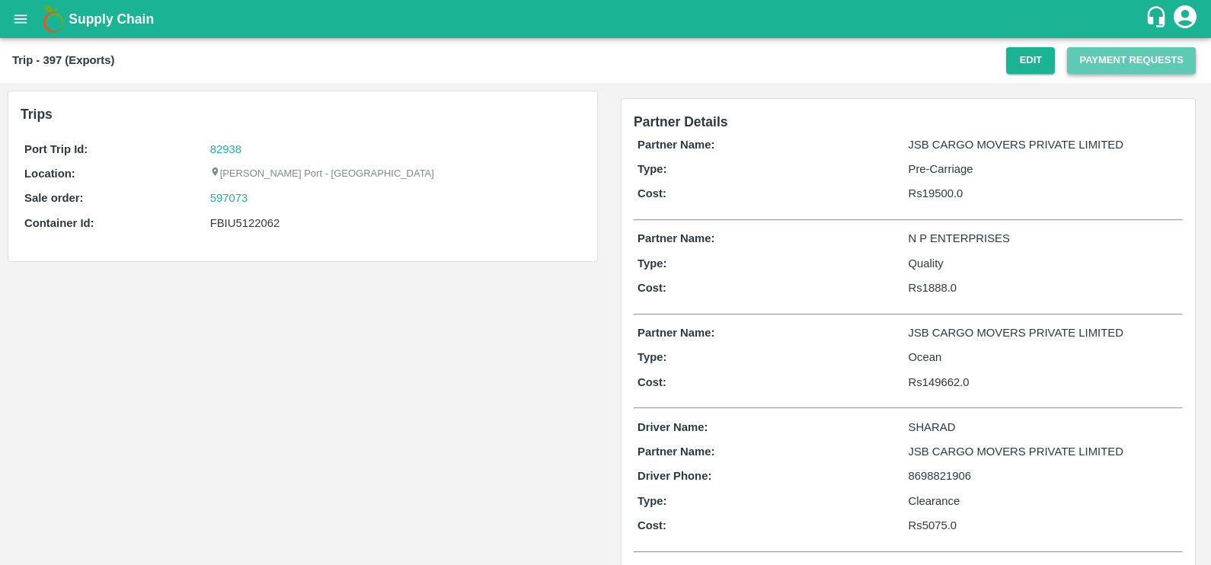
click at [1087, 65] on button "Payment Requests" at bounding box center [1131, 60] width 129 height 27
click at [1084, 56] on button "Payment Requests" at bounding box center [1131, 60] width 129 height 27
click at [1116, 68] on button "Payment Requests" at bounding box center [1131, 60] width 129 height 27
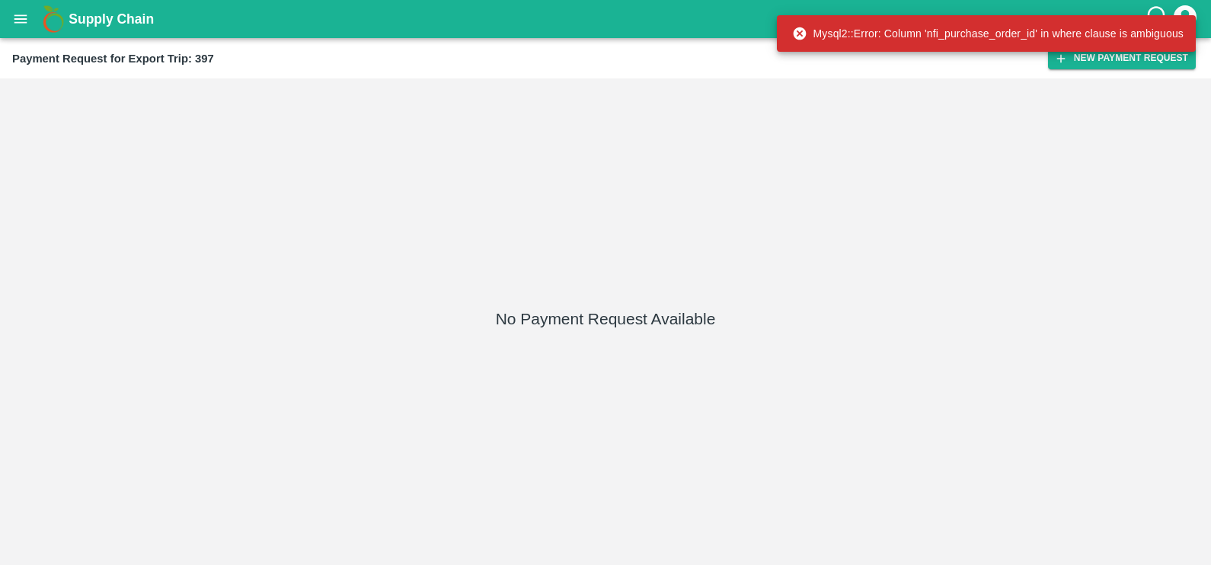
click at [581, 133] on div "No Payment Request Available" at bounding box center [605, 322] width 1199 height 474
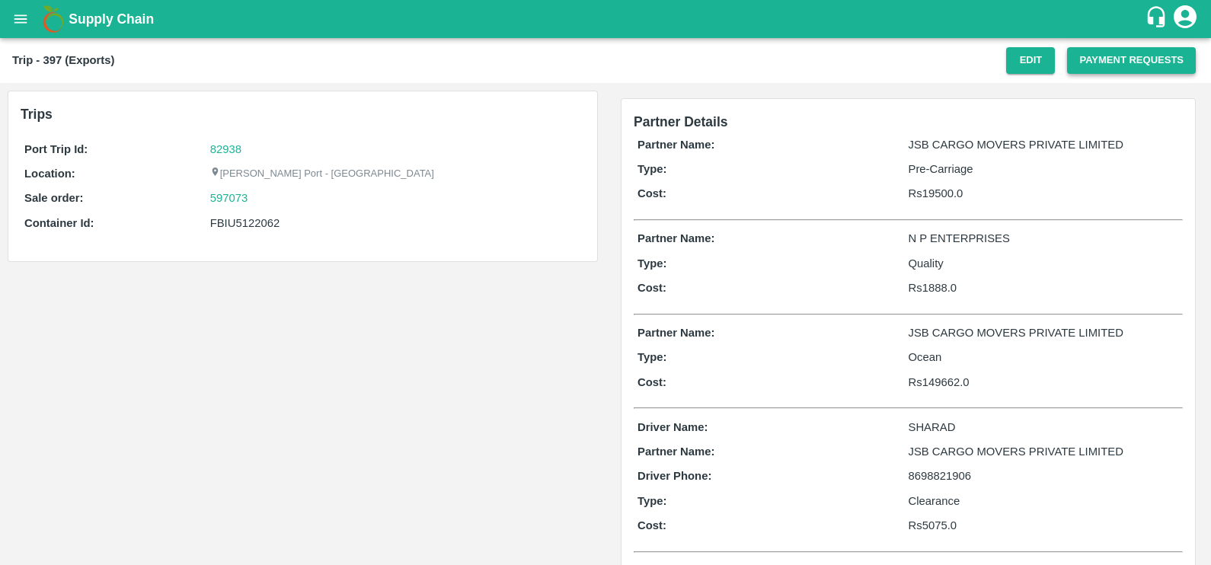
click at [1097, 54] on button "Payment Requests" at bounding box center [1131, 60] width 129 height 27
click at [1072, 61] on button "Payment Requests" at bounding box center [1131, 60] width 129 height 27
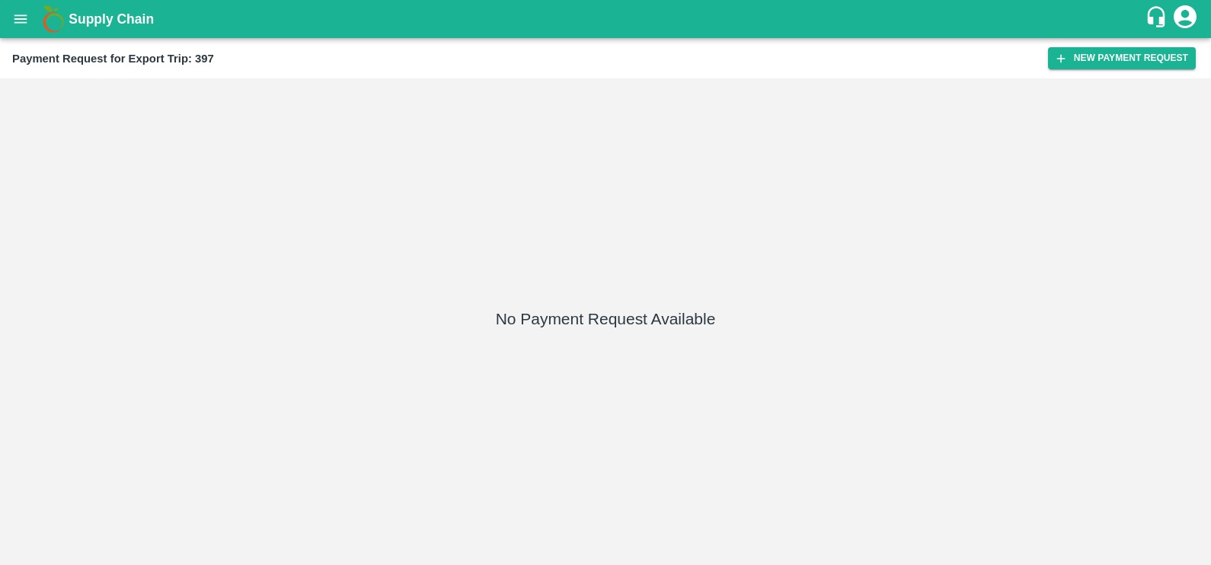
click at [15, 21] on icon "open drawer" at bounding box center [20, 19] width 17 height 17
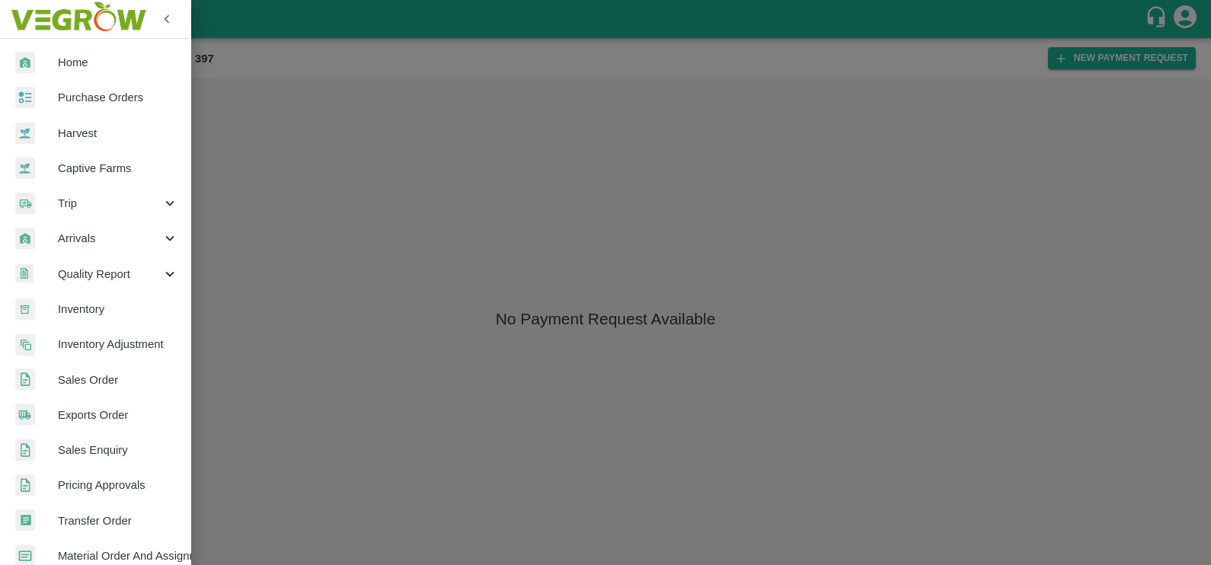
scroll to position [301, 0]
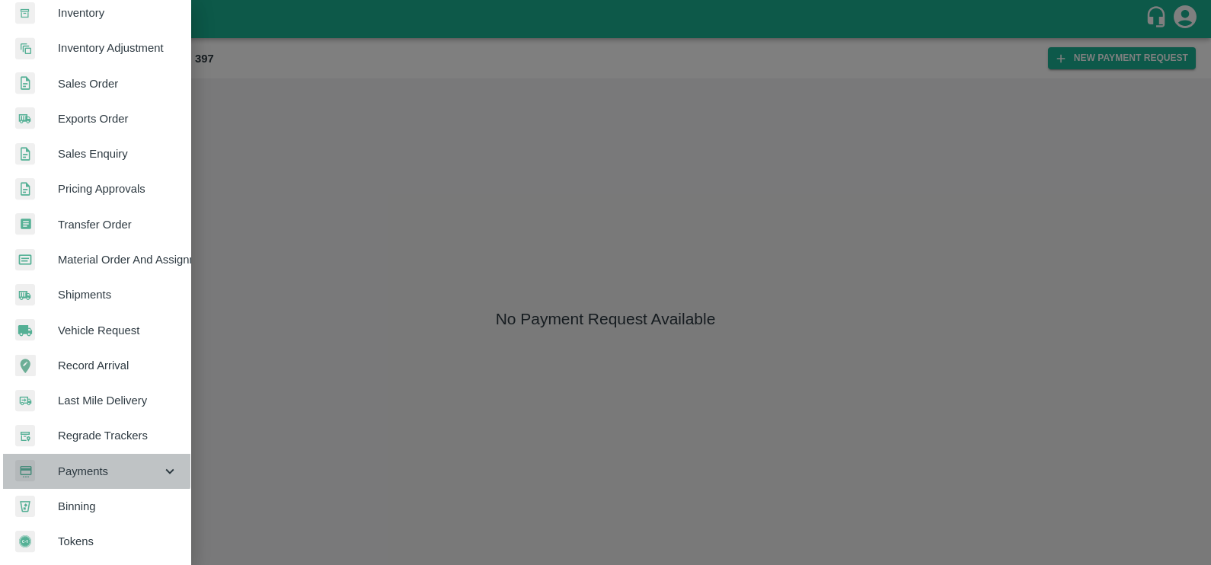
click at [95, 463] on span "Payments" at bounding box center [110, 471] width 104 height 17
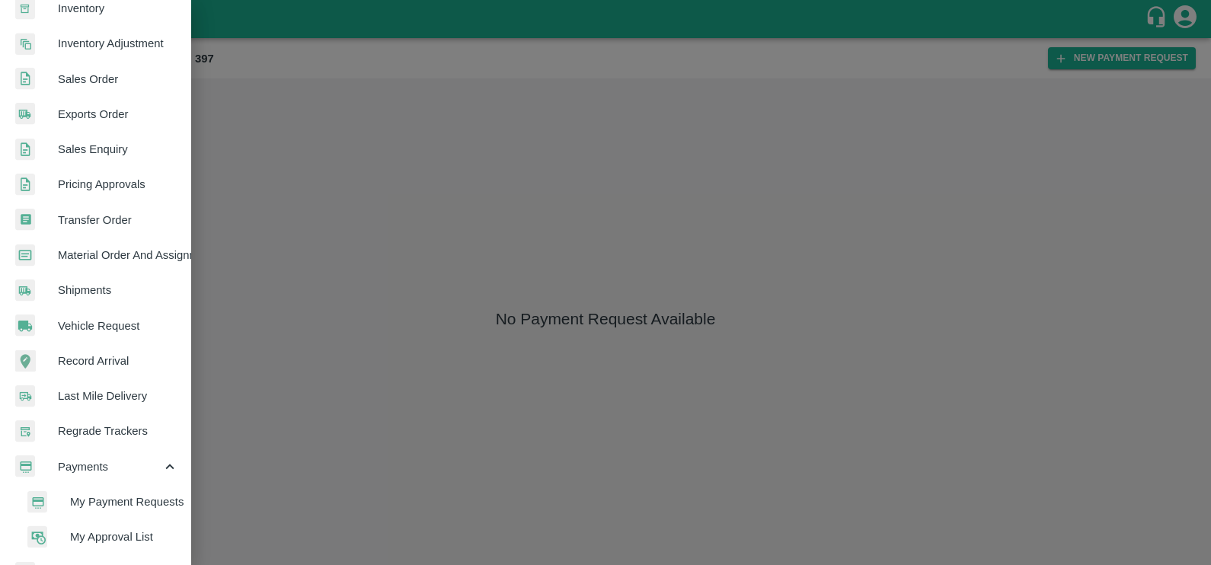
click at [104, 488] on li "My Payment Requests" at bounding box center [101, 501] width 178 height 35
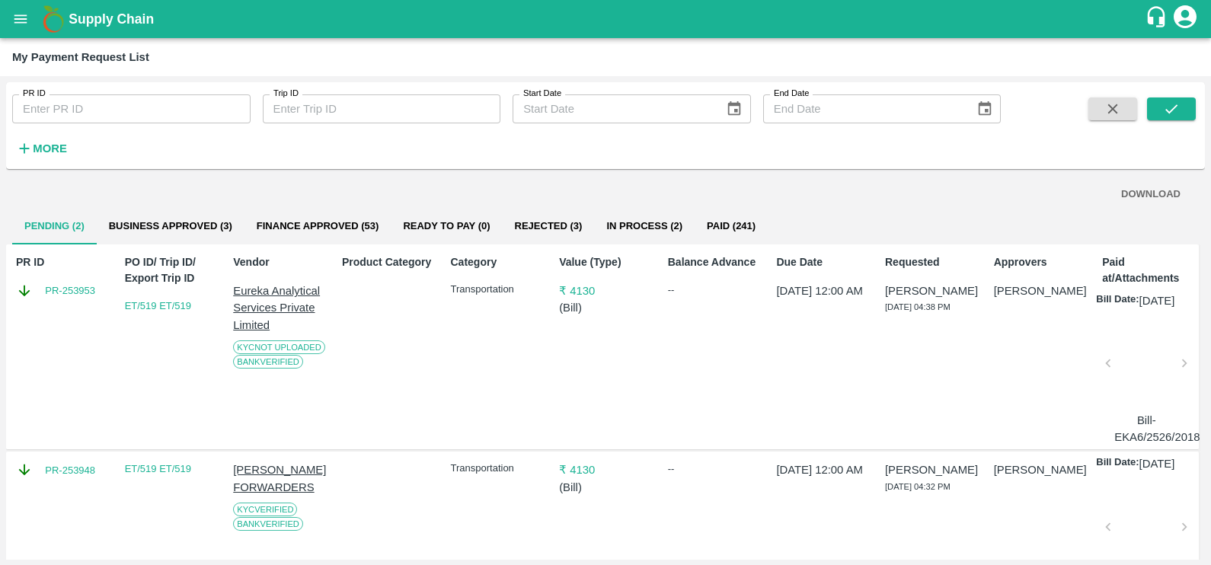
click at [198, 120] on input "PR ID" at bounding box center [131, 108] width 238 height 29
paste input "253115"
type input "253115"
click at [1184, 104] on button "submit" at bounding box center [1171, 108] width 49 height 23
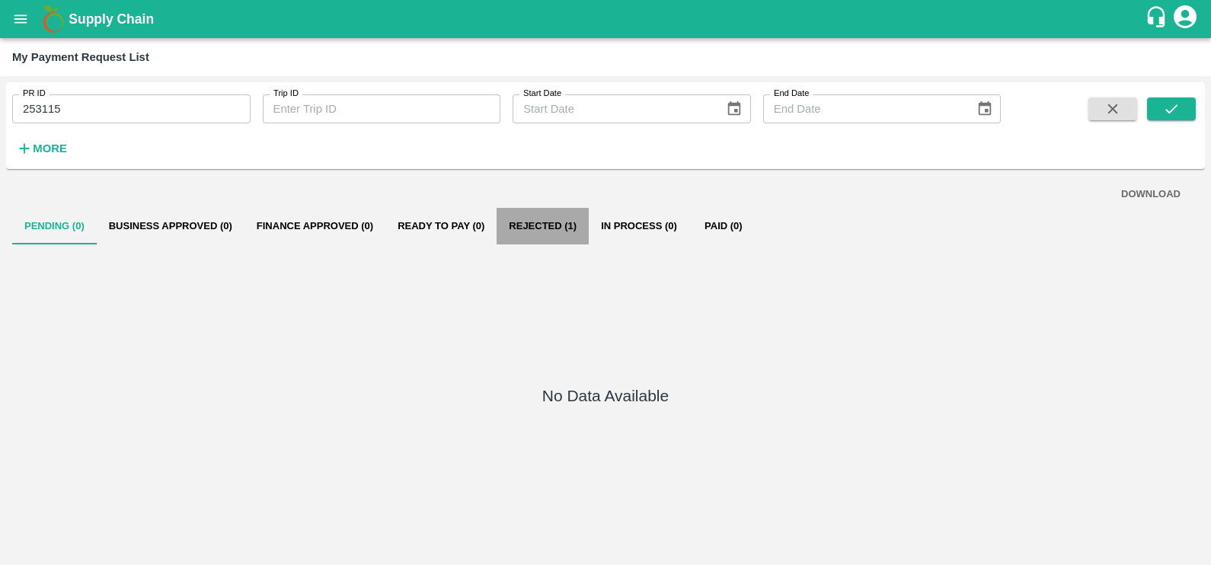
click at [547, 230] on button "Rejected (1)" at bounding box center [543, 226] width 92 height 37
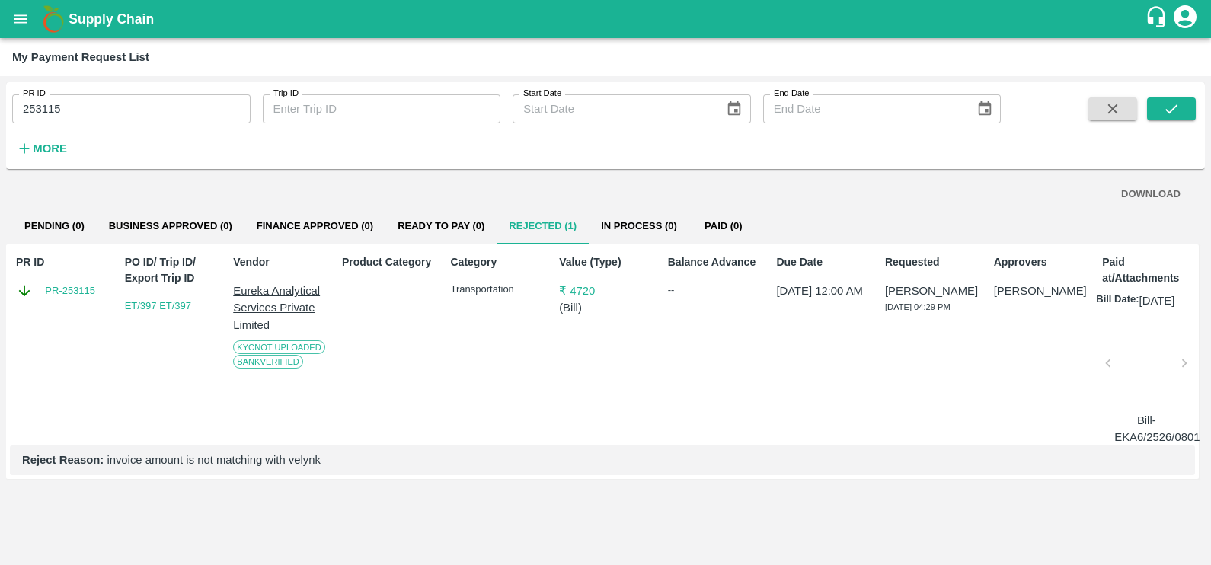
click at [1146, 360] on div at bounding box center [1146, 367] width 64 height 81
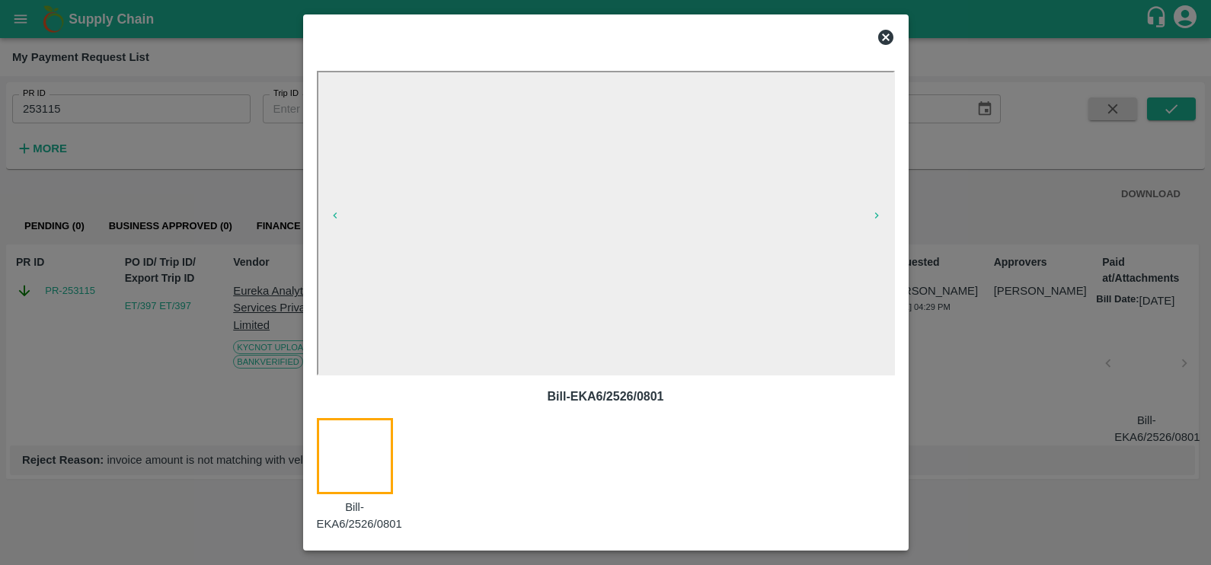
click at [886, 37] on icon at bounding box center [885, 37] width 15 height 15
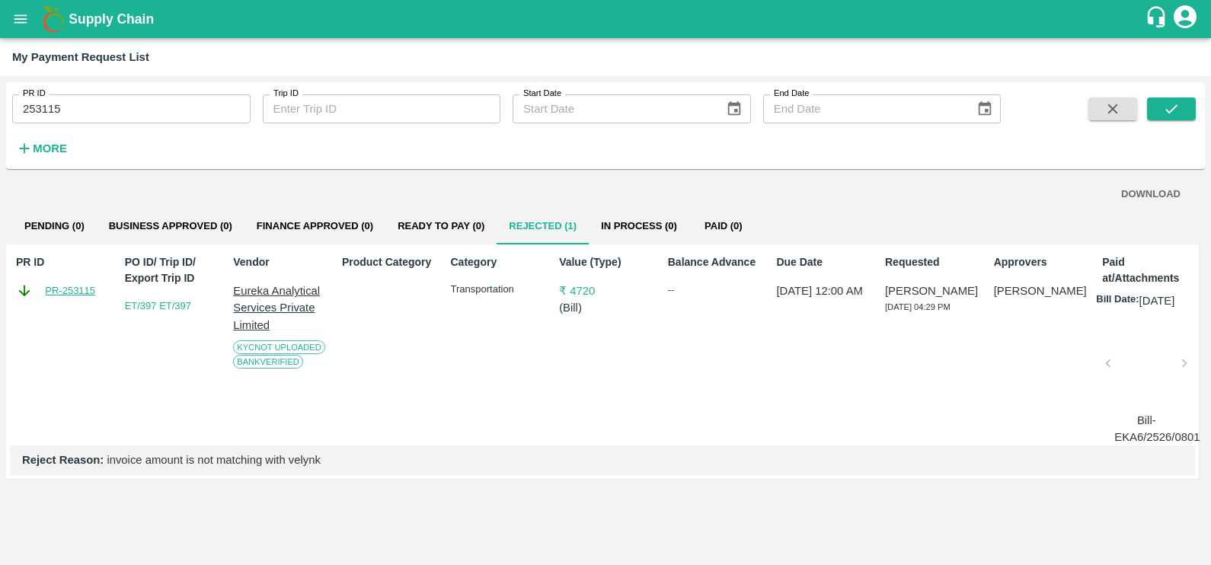
click at [75, 293] on link "PR-253115" at bounding box center [70, 290] width 50 height 15
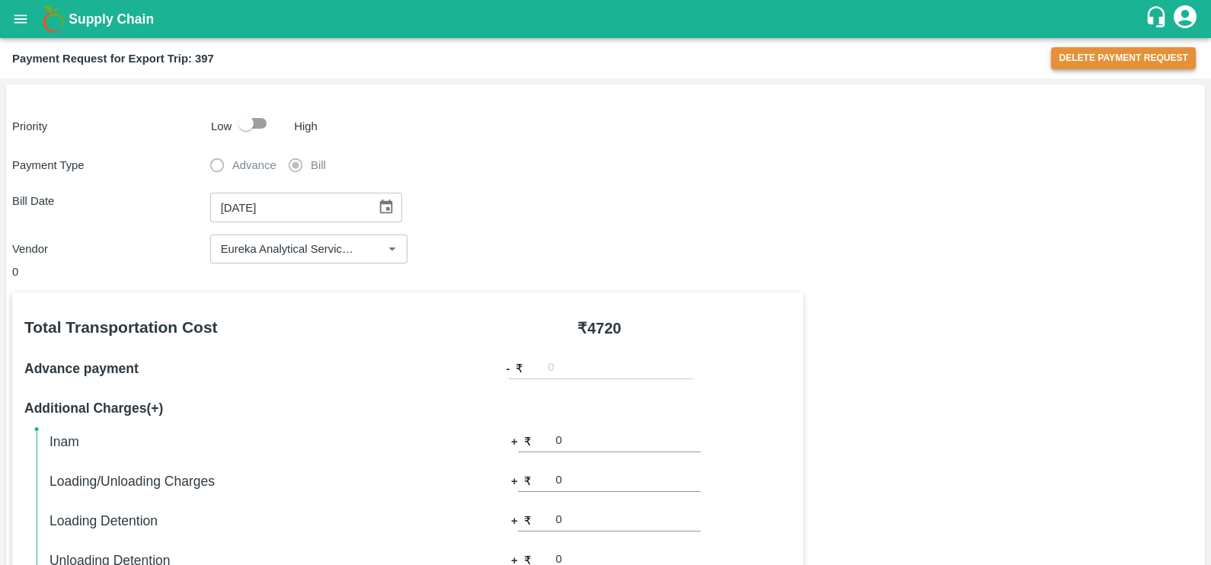
scroll to position [1, 0]
click at [1059, 53] on button "Delete Payment Request" at bounding box center [1123, 58] width 145 height 22
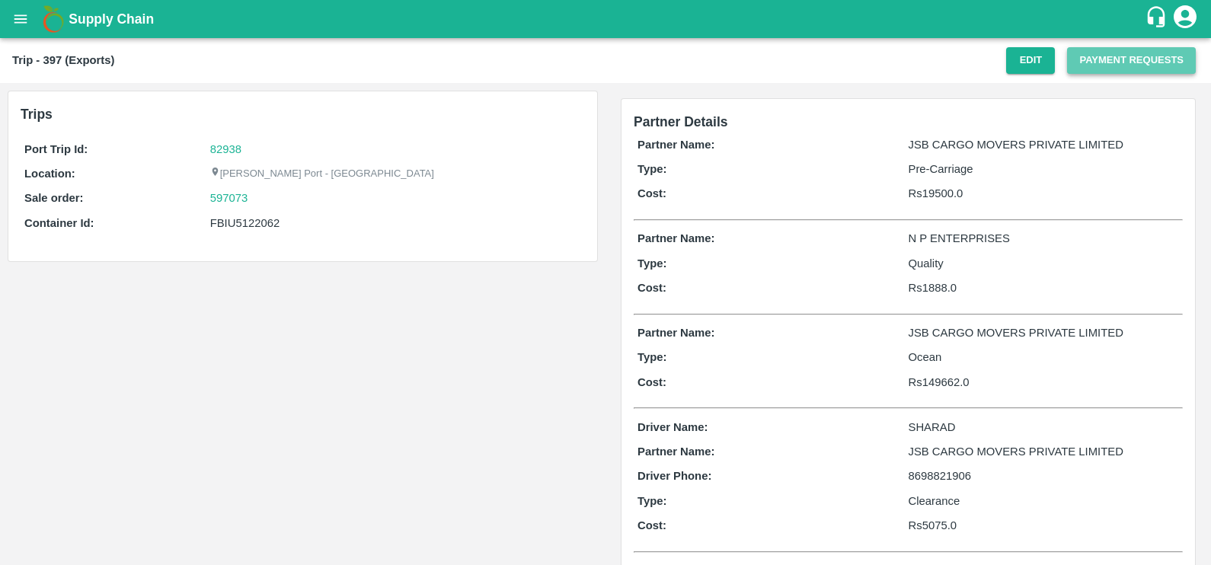
click at [1081, 50] on button "Payment Requests" at bounding box center [1131, 60] width 129 height 27
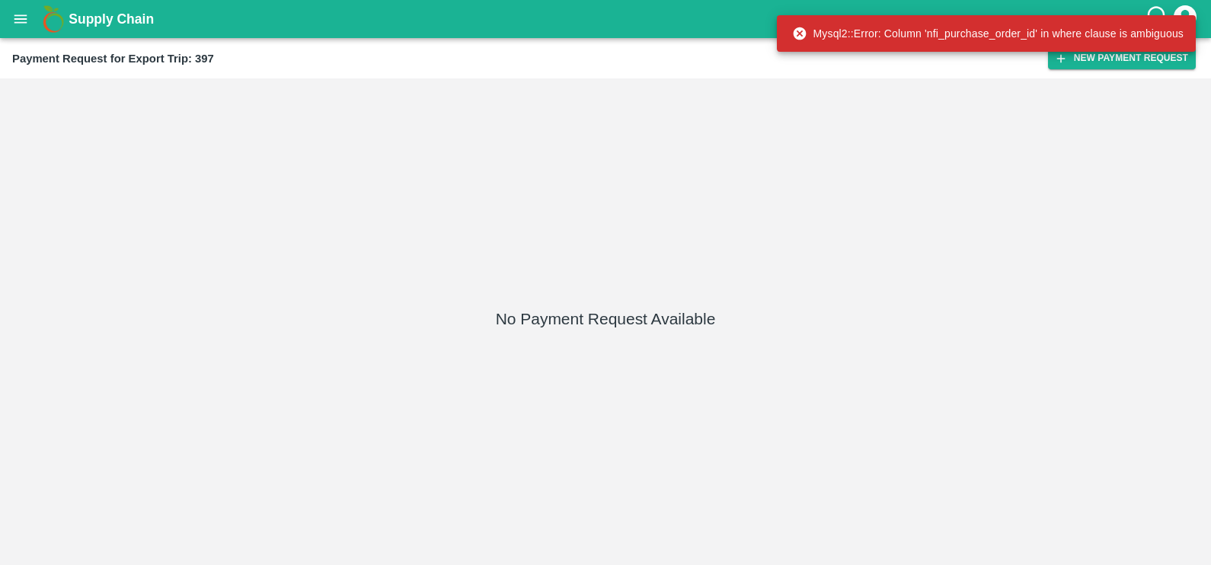
click at [1072, 50] on div "Mysql2::Error: Column 'nfi_purchase_order_id' in where clause is ambiguous" at bounding box center [986, 33] width 419 height 37
click at [1070, 61] on button "New Payment Request" at bounding box center [1122, 58] width 148 height 22
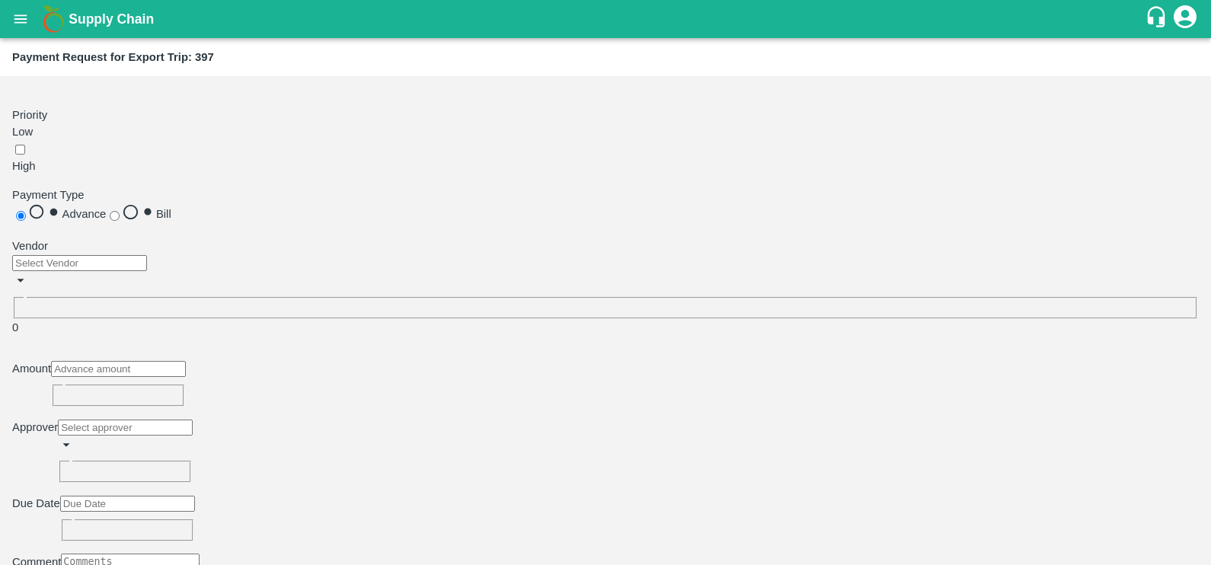
click at [171, 208] on span "Bill" at bounding box center [163, 214] width 15 height 12
click at [120, 211] on input "Bill" at bounding box center [115, 216] width 10 height 10
radio input "true"
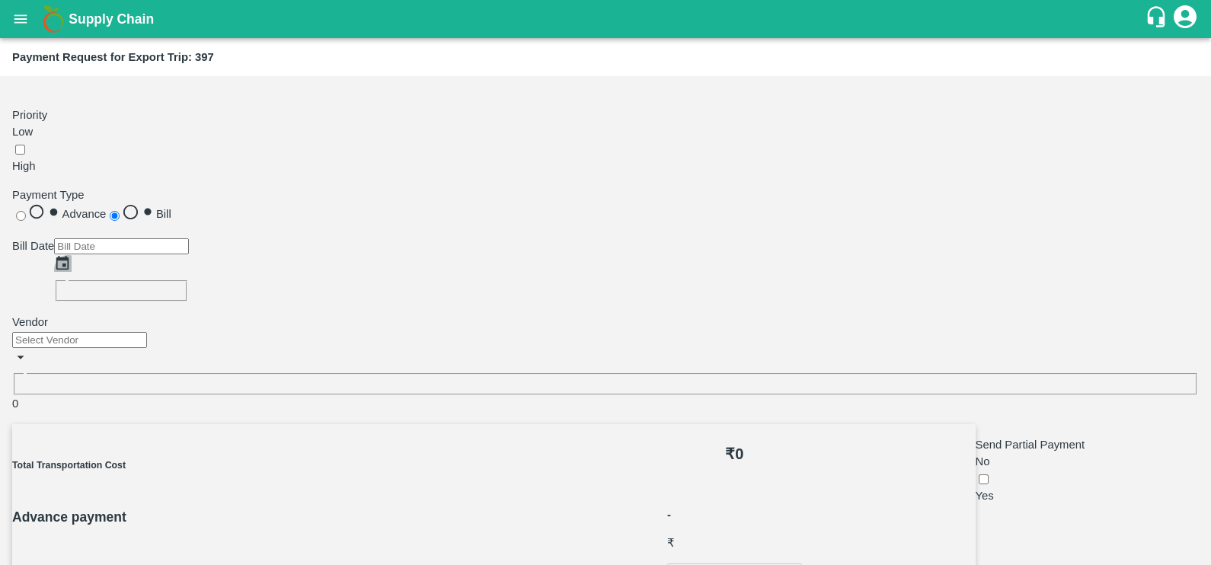
click at [69, 256] on icon "Choose date" at bounding box center [62, 263] width 13 height 14
click at [209, 264] on icon "Previous month" at bounding box center [209, 264] width 0 height 0
click at [238, 337] on button "7" at bounding box center [234, 331] width 5 height 11
click at [71, 255] on icon "Choose date, selected date is Aug 7, 2025" at bounding box center [62, 263] width 17 height 17
click at [209, 264] on icon "Previous month" at bounding box center [209, 264] width 0 height 0
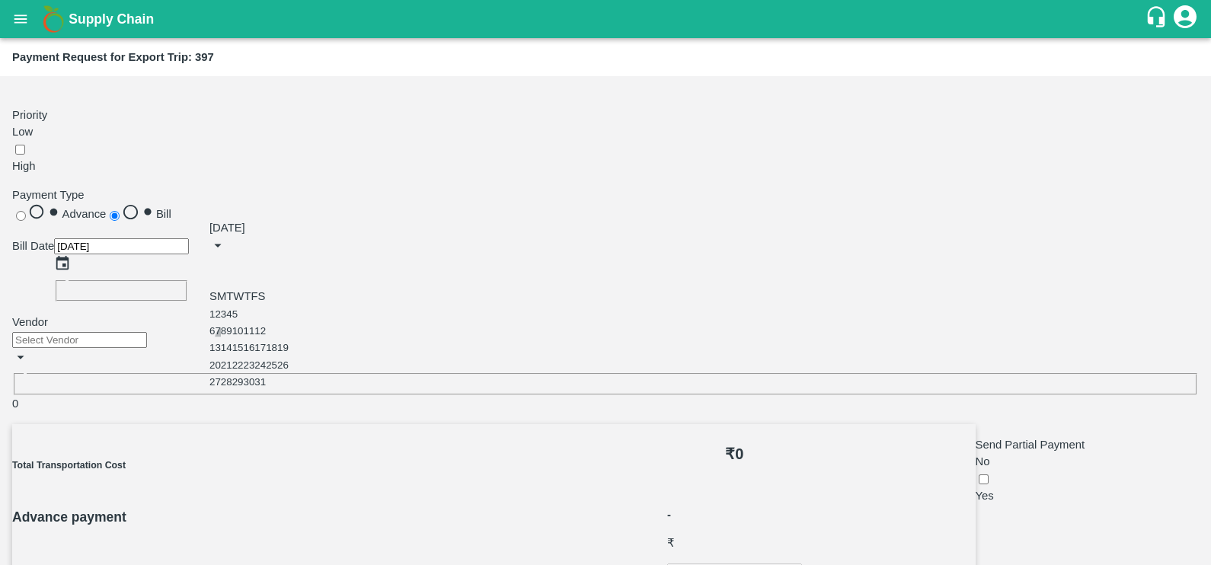
click at [220, 331] on button "7" at bounding box center [217, 331] width 5 height 11
type input "[DATE]"
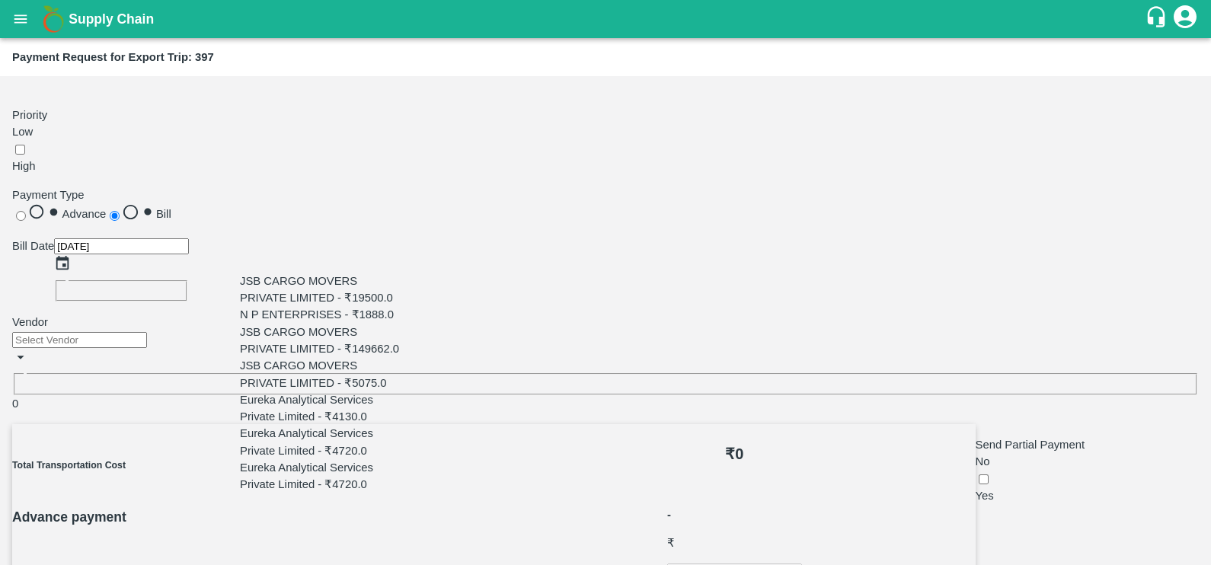
click at [147, 332] on input "input" at bounding box center [79, 340] width 135 height 16
click at [299, 425] on div "Eureka Analytical Services Private Limited - ₹4720.0" at bounding box center [323, 442] width 167 height 34
type input "Eureka Analytical Services Private Limited - ₹4720.0"
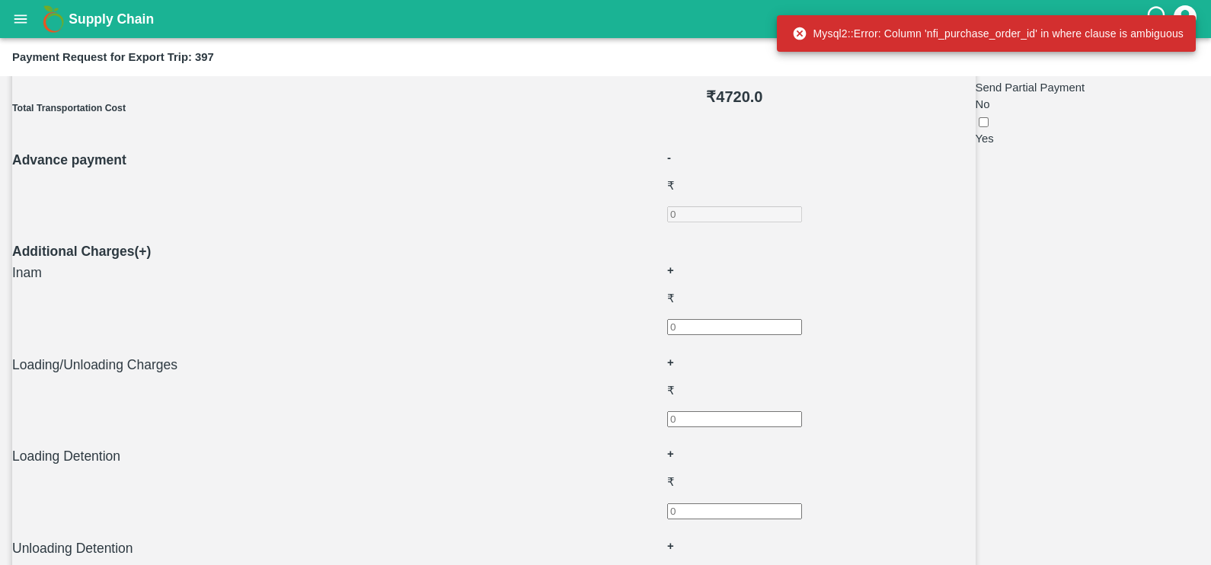
scroll to position [480, 0]
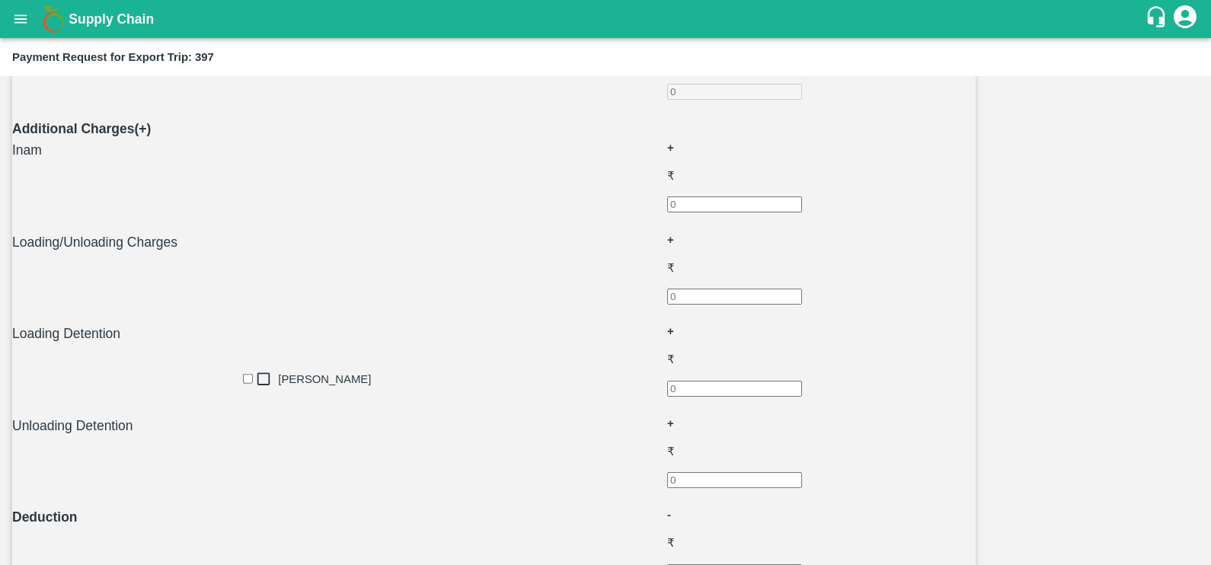
type input "prasa"
click at [327, 378] on div "[PERSON_NAME]" at bounding box center [324, 379] width 93 height 17
type input "DD/MM/YYYY hh:mm aa"
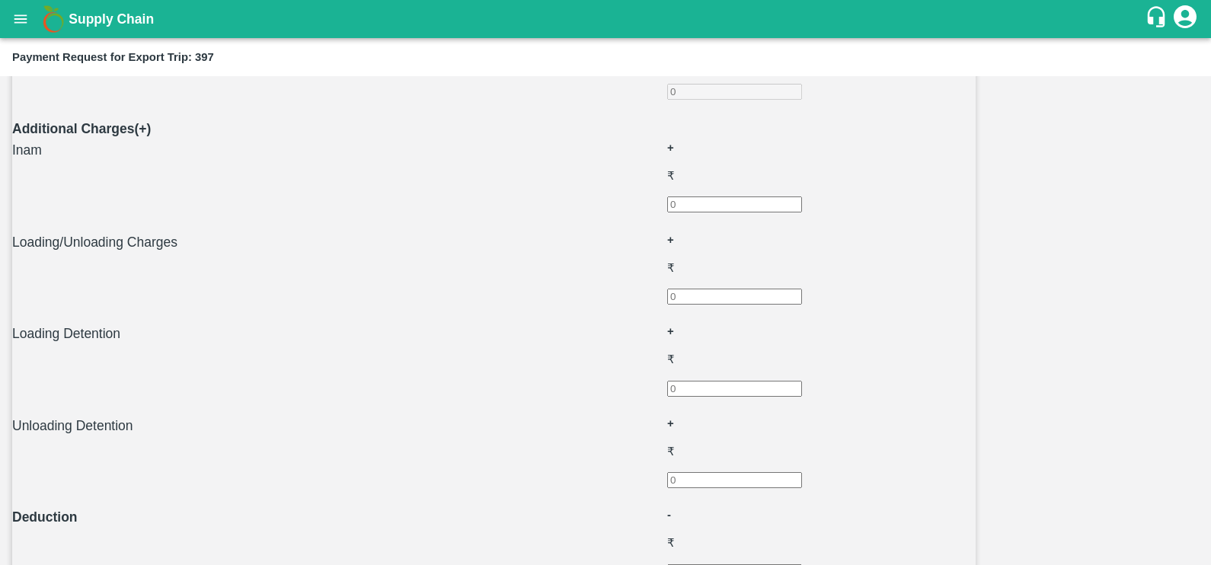
type input "[DATE] 12:00 AM"
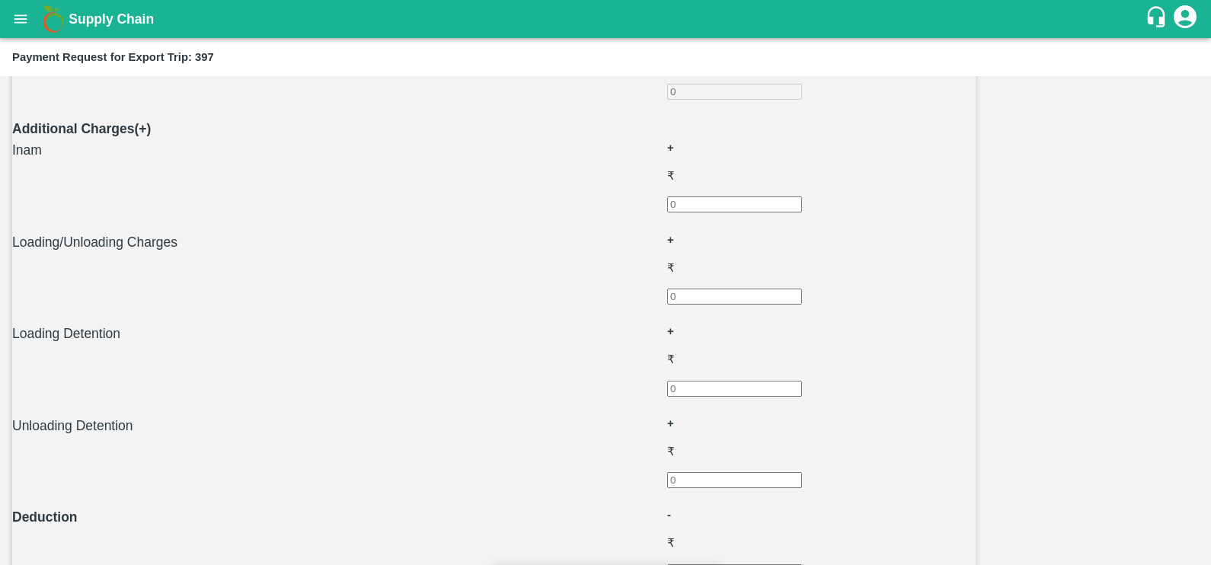
paste input "EKA6/2526/0441"
type input "EKA6/2526/0441"
click at [0, 0] on input "Attach bill" at bounding box center [0, 0] width 0 height 0
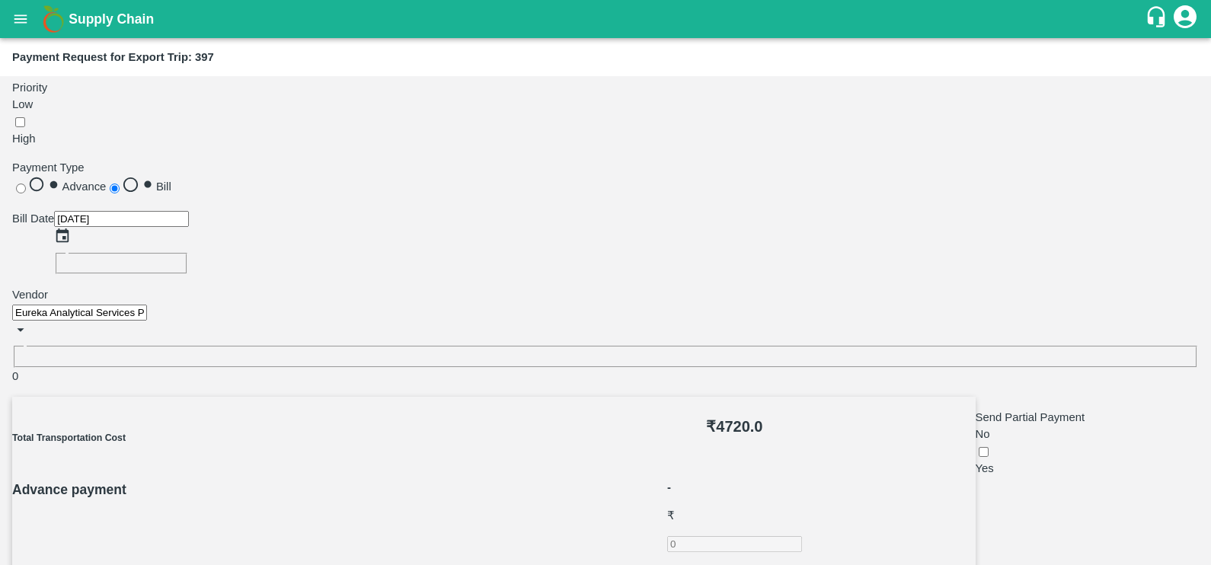
scroll to position [569, 0]
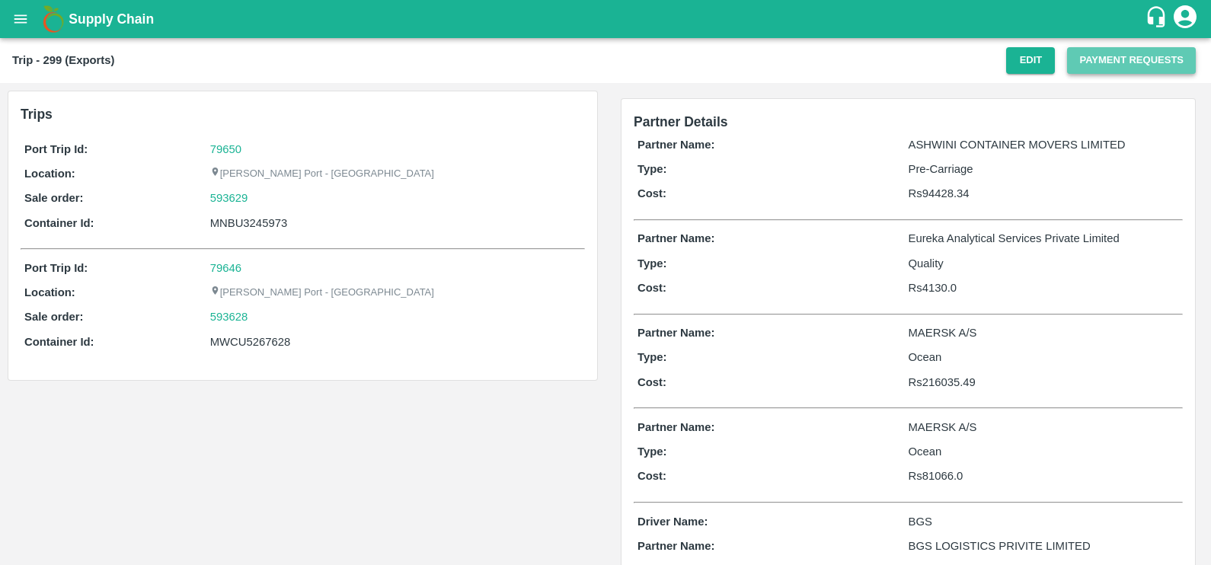
click at [1083, 58] on button "Payment Requests" at bounding box center [1131, 60] width 129 height 27
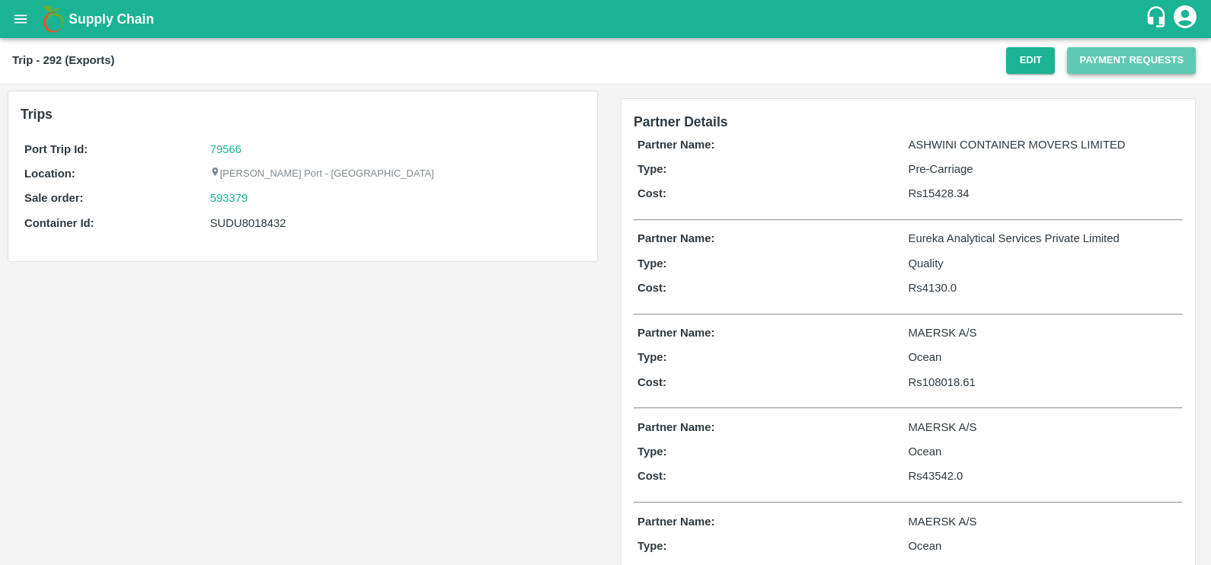
click at [1111, 72] on button "Payment Requests" at bounding box center [1131, 60] width 129 height 27
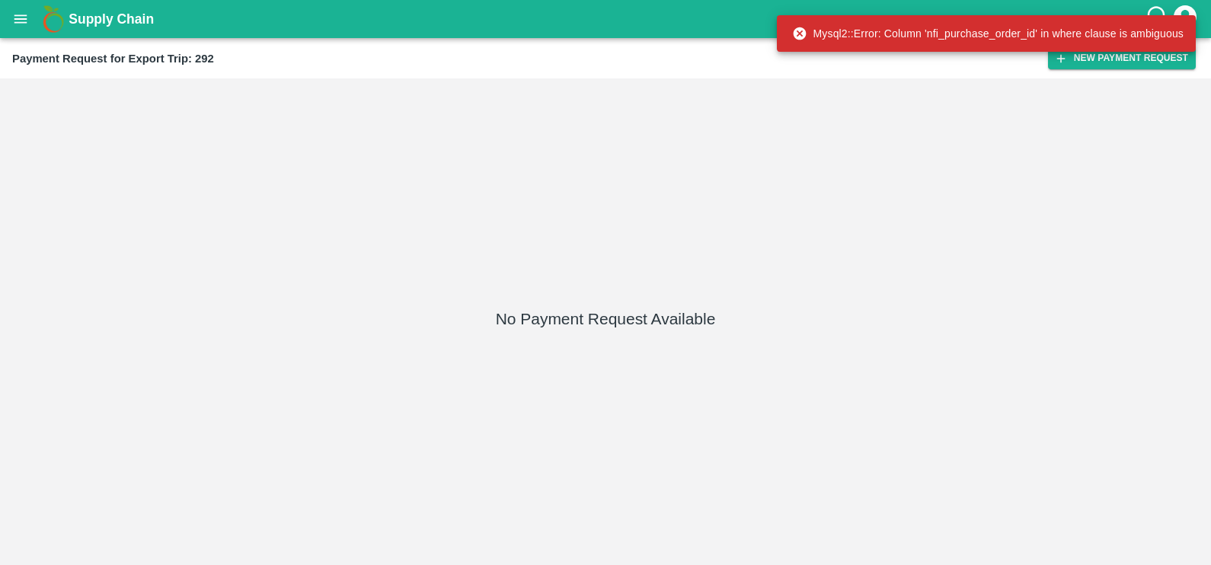
click at [803, 51] on div "Mysql2::Error: Column 'nfi_purchase_order_id' in where clause is ambiguous" at bounding box center [986, 33] width 419 height 37
